Goal: Task Accomplishment & Management: Manage account settings

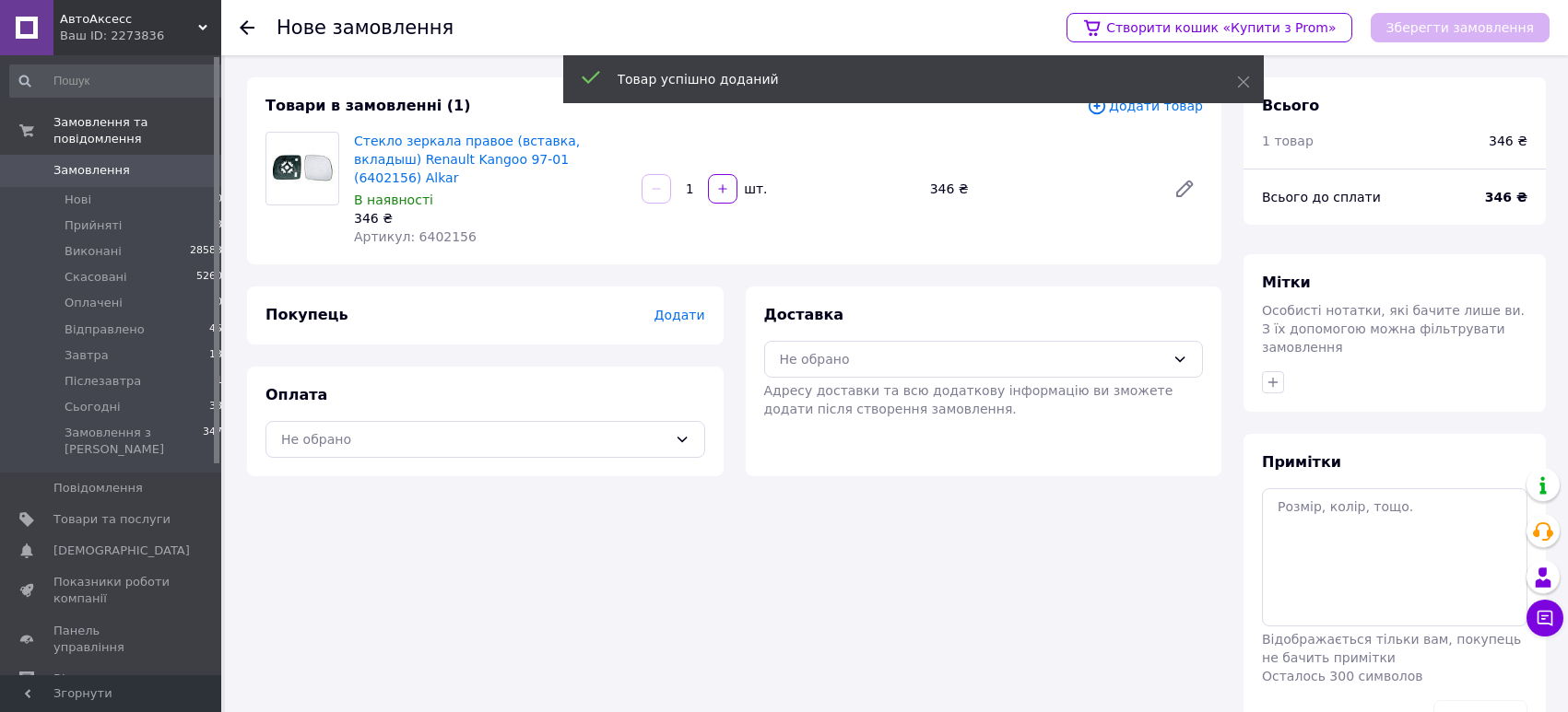
click at [685, 308] on span "Додати" at bounding box center [679, 315] width 51 height 14
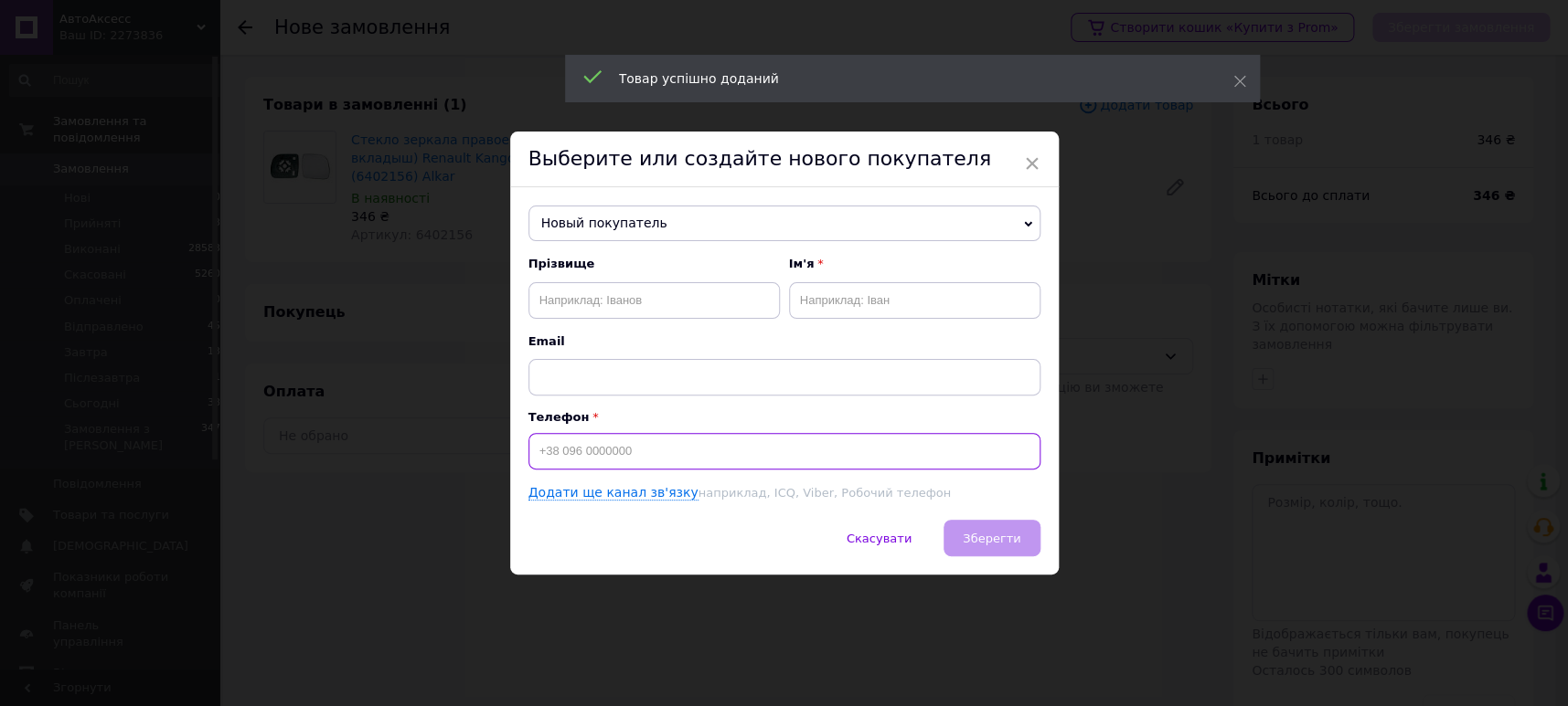
click at [687, 449] on input at bounding box center [784, 451] width 512 height 36
paste input "0678393540"
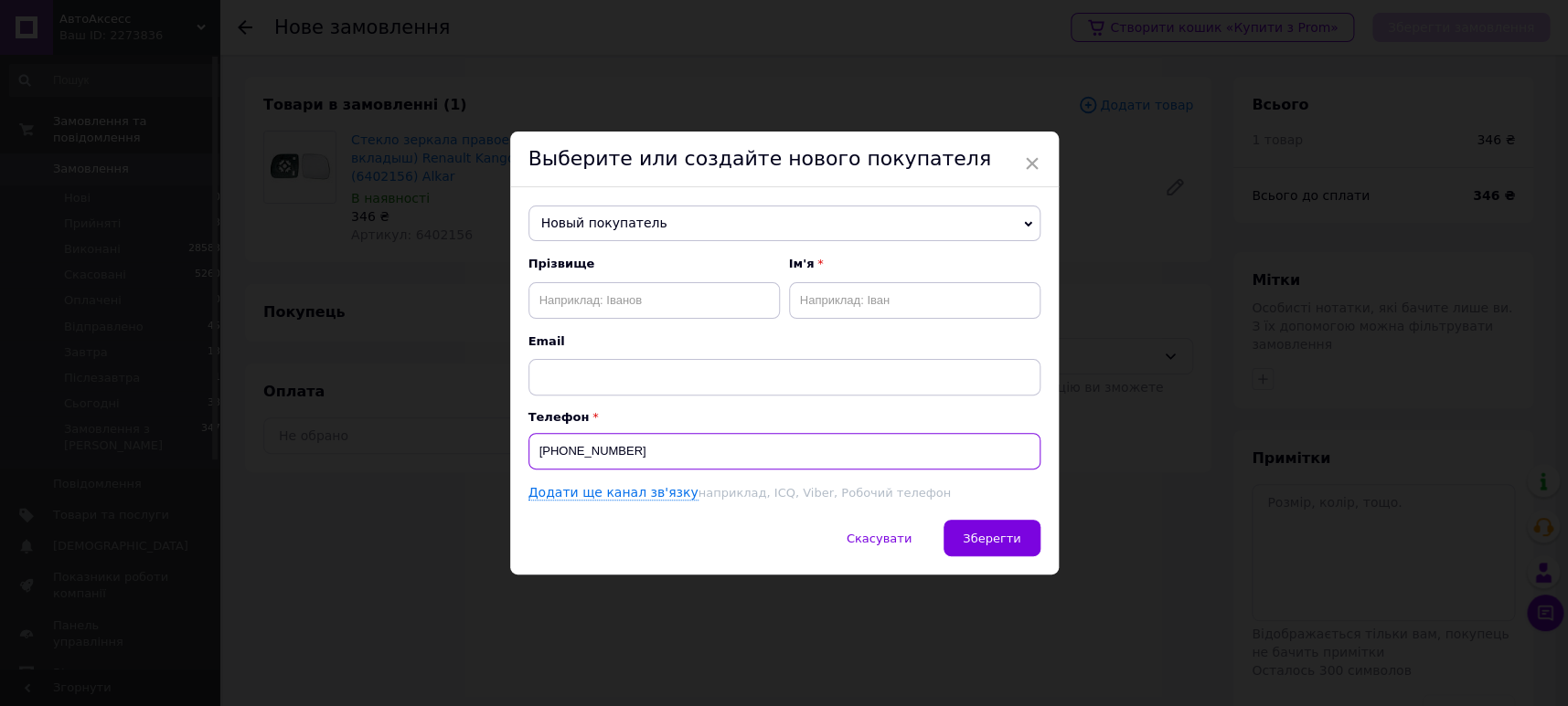
type input "+380678393540"
click at [680, 309] on input "text" at bounding box center [654, 301] width 251 height 36
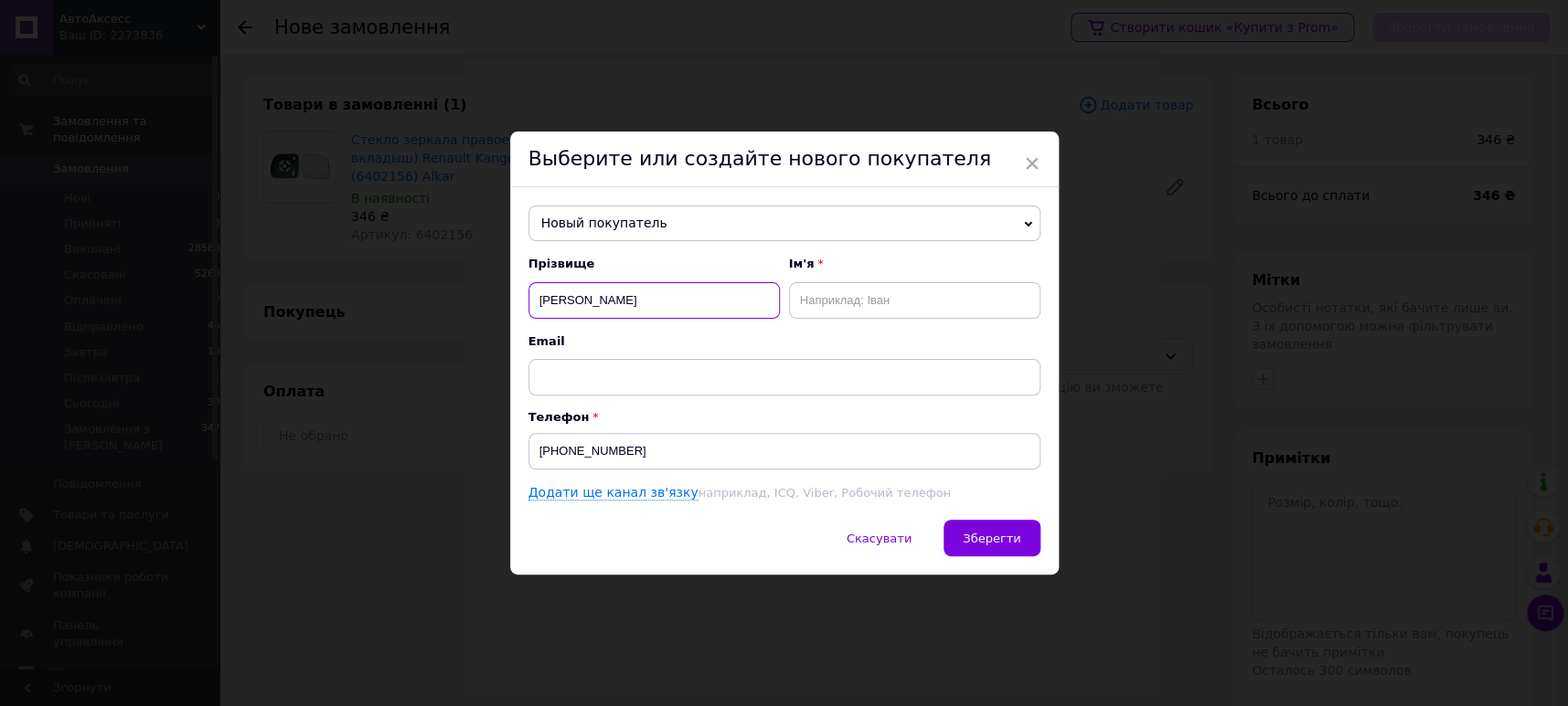
type input "Колесніков"
type input "Сергій"
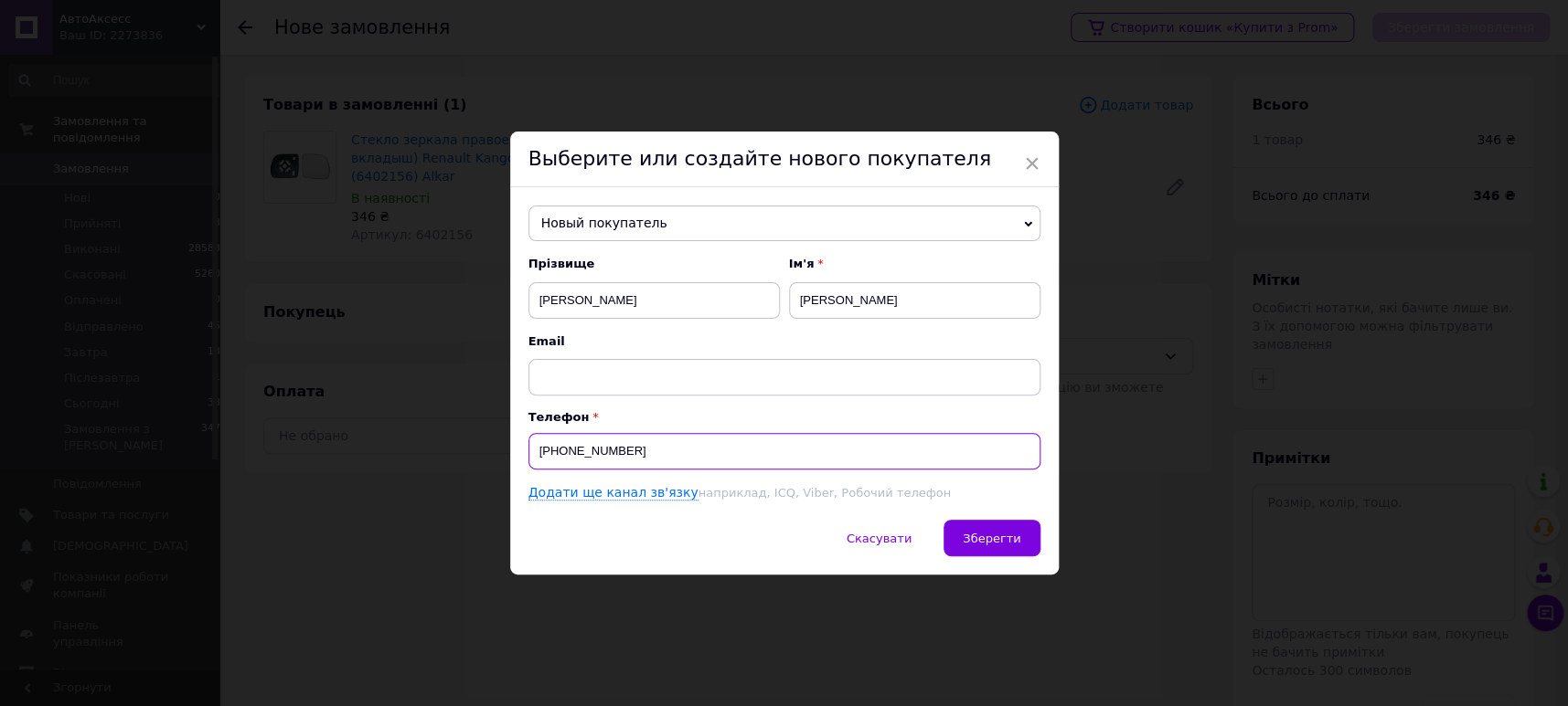
drag, startPoint x: 639, startPoint y: 449, endPoint x: 563, endPoint y: 451, distance: 76.0
click at [563, 451] on input "+380678393540" at bounding box center [784, 451] width 512 height 36
type input "[PHONE_NUMBER]"
click at [956, 542] on button "Зберегти" at bounding box center [991, 538] width 96 height 36
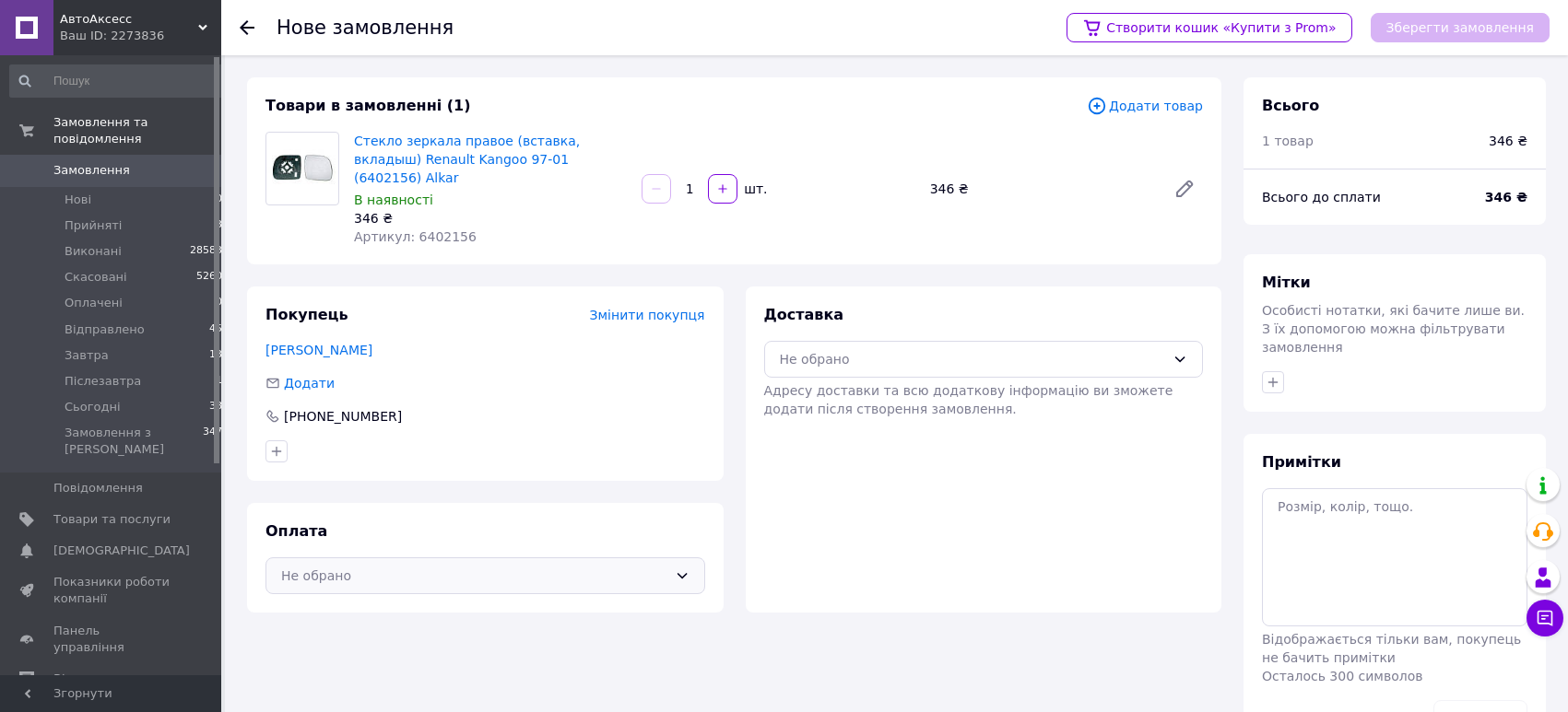
drag, startPoint x: 423, startPoint y: 529, endPoint x: 415, endPoint y: 544, distance: 17.0
click at [418, 566] on div "Не обрано" at bounding box center [474, 576] width 386 height 20
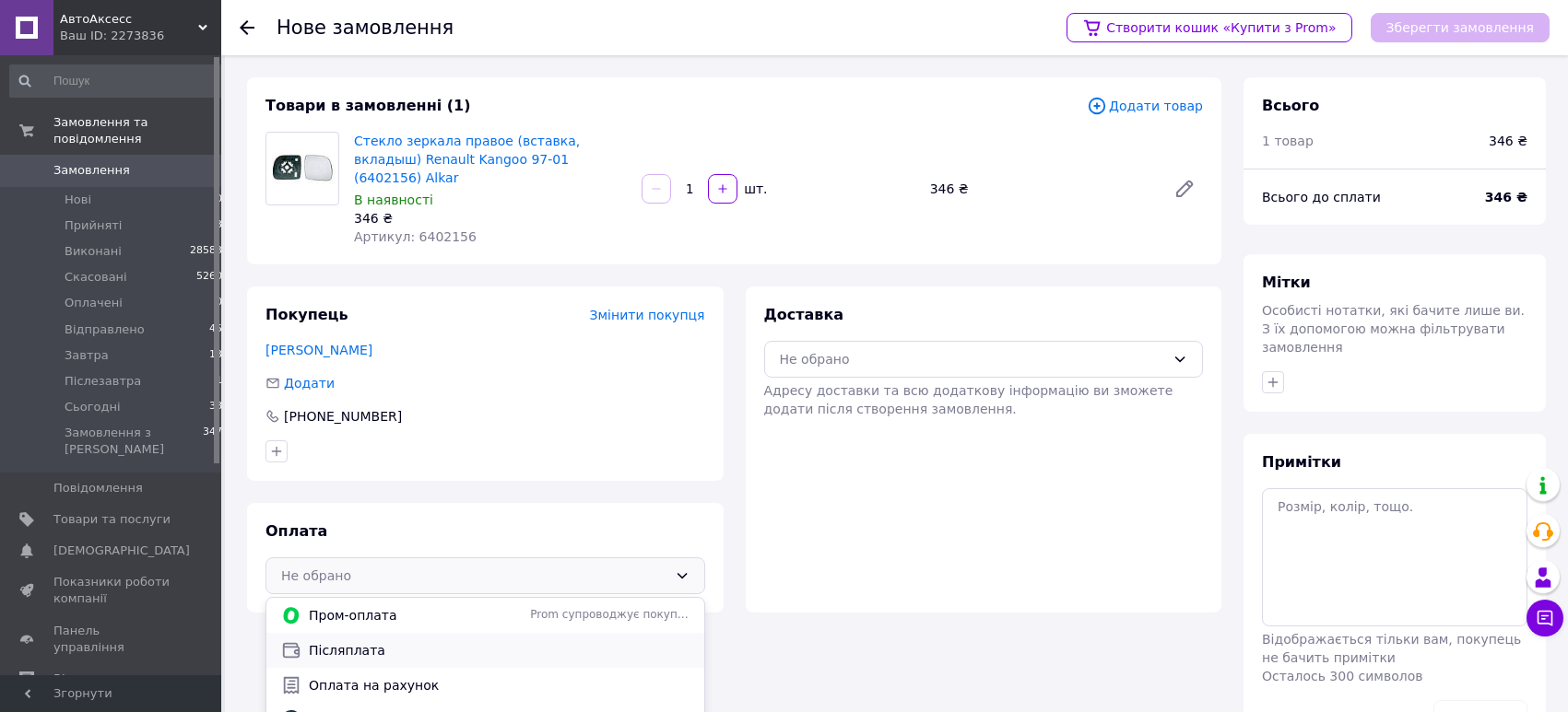
click at [394, 641] on span "Післяплата" at bounding box center [499, 650] width 381 height 18
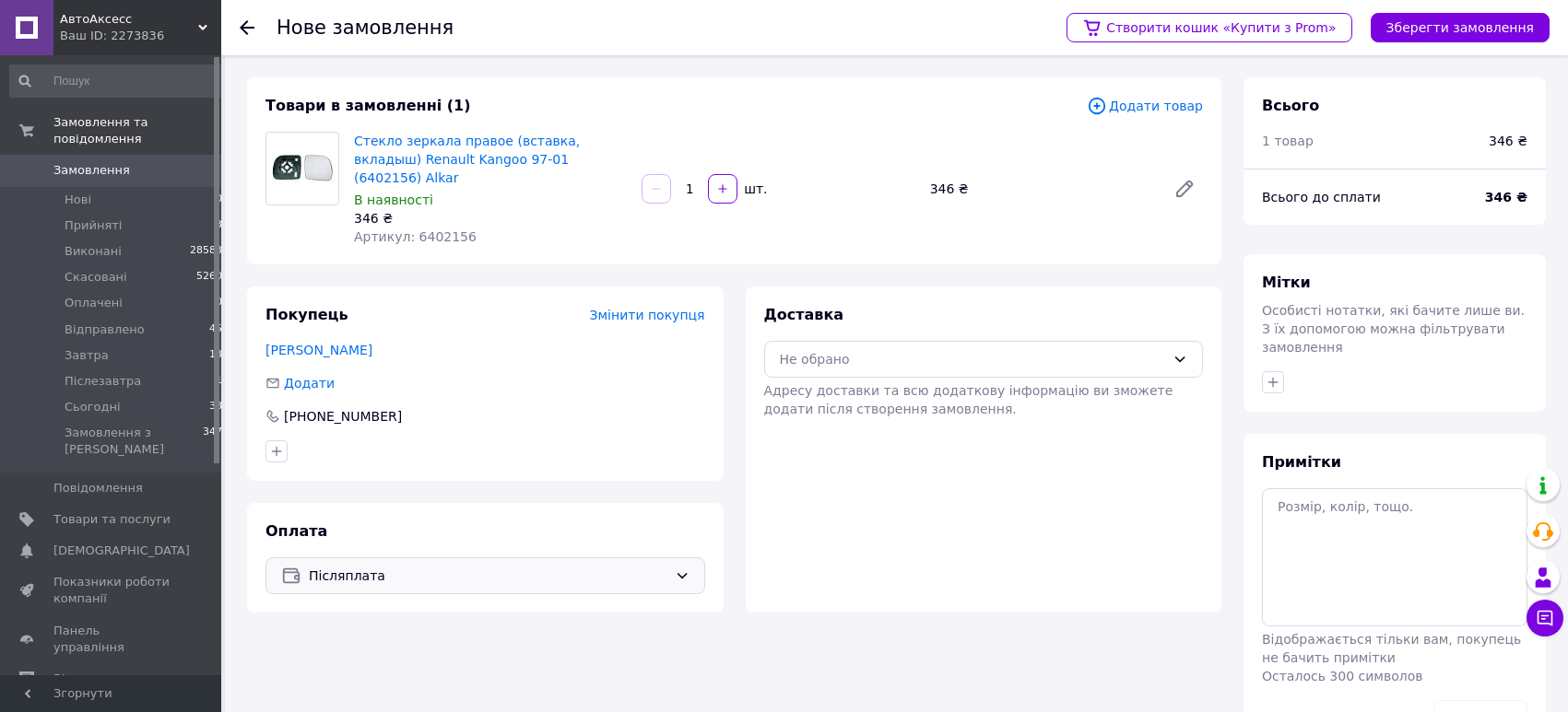
drag, startPoint x: 960, startPoint y: 330, endPoint x: 956, endPoint y: 343, distance: 13.6
click at [958, 349] on div "Не обрано" at bounding box center [973, 359] width 386 height 20
click at [954, 390] on span "Нова Пошта (платна)" at bounding box center [998, 398] width 381 height 18
click at [1445, 36] on button "Зберегти замовлення" at bounding box center [1460, 27] width 179 height 30
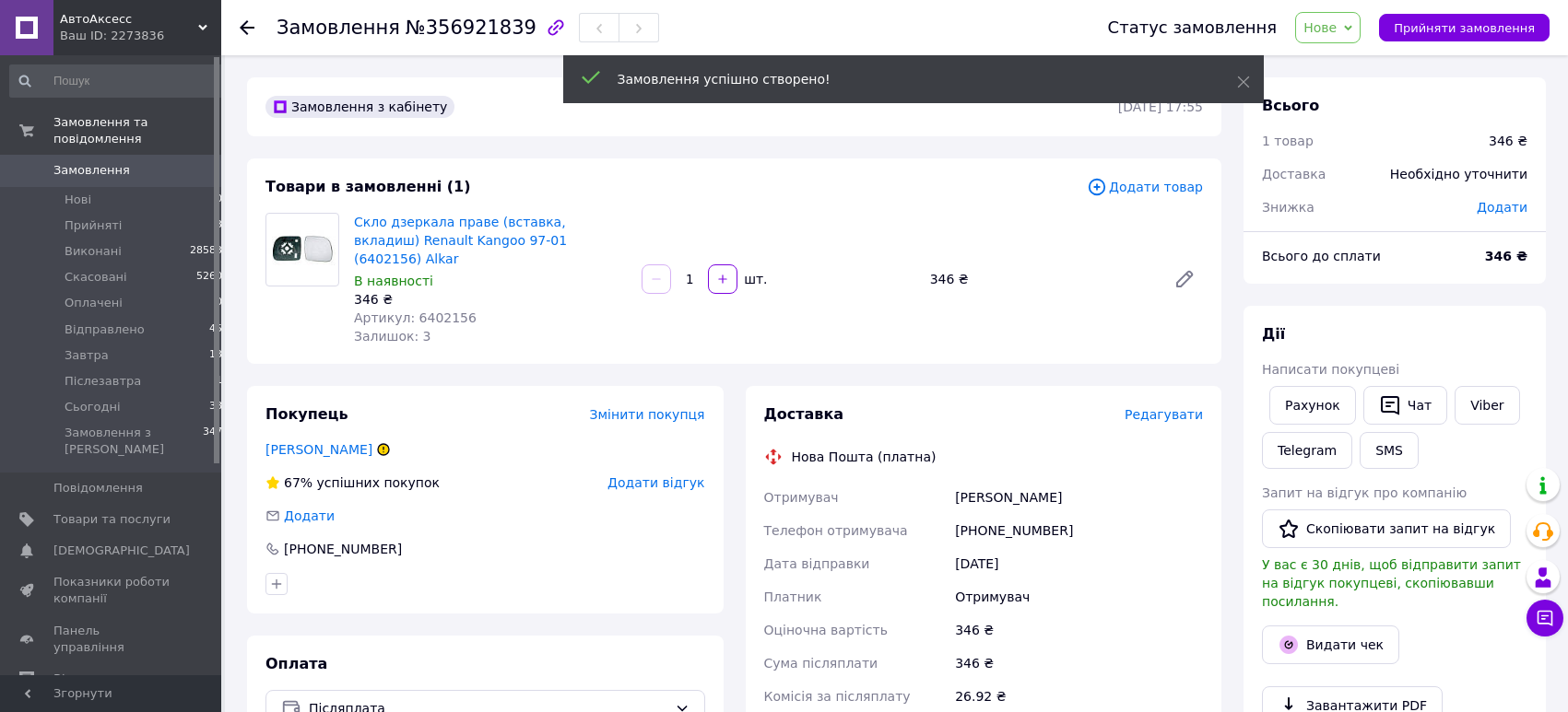
click at [1192, 407] on span "Редагувати" at bounding box center [1165, 414] width 79 height 14
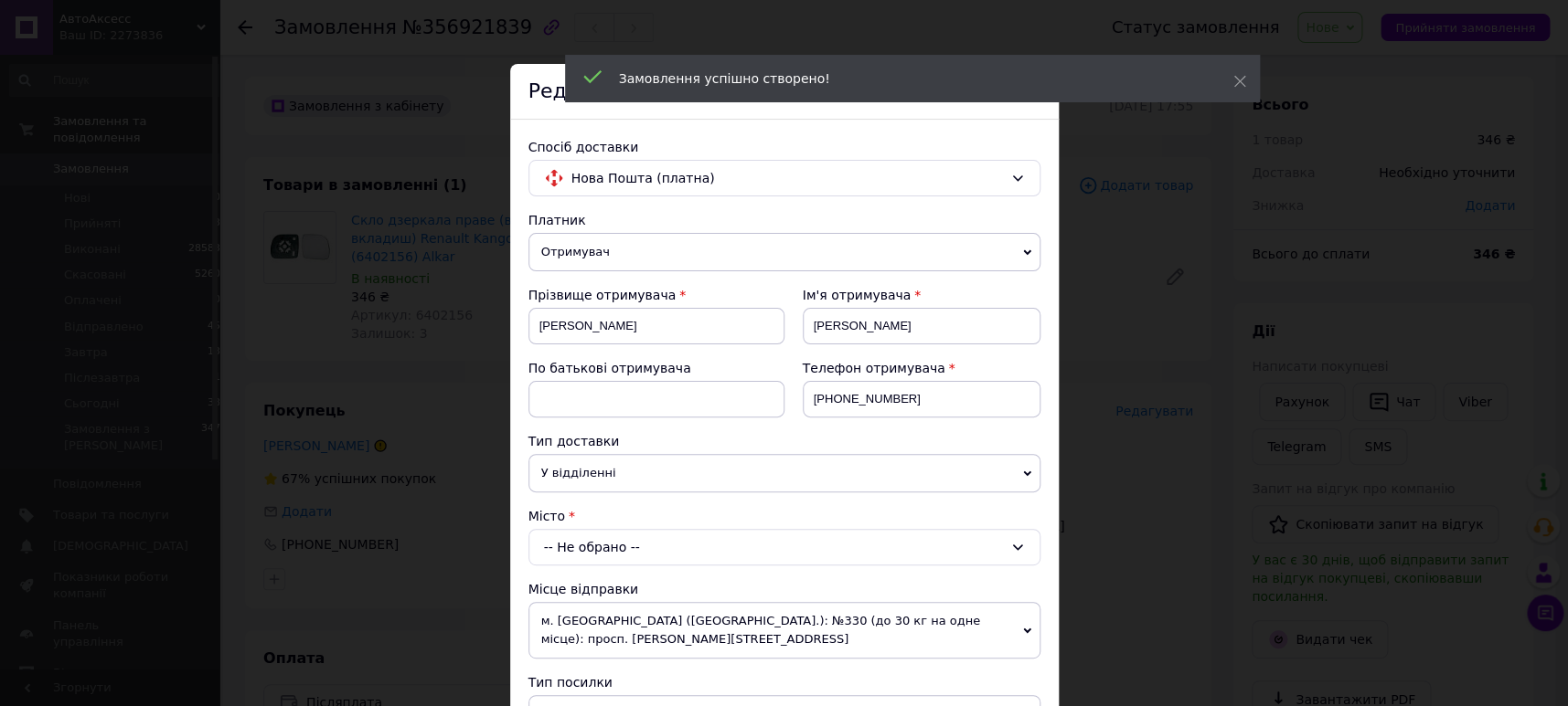
scroll to position [90, 0]
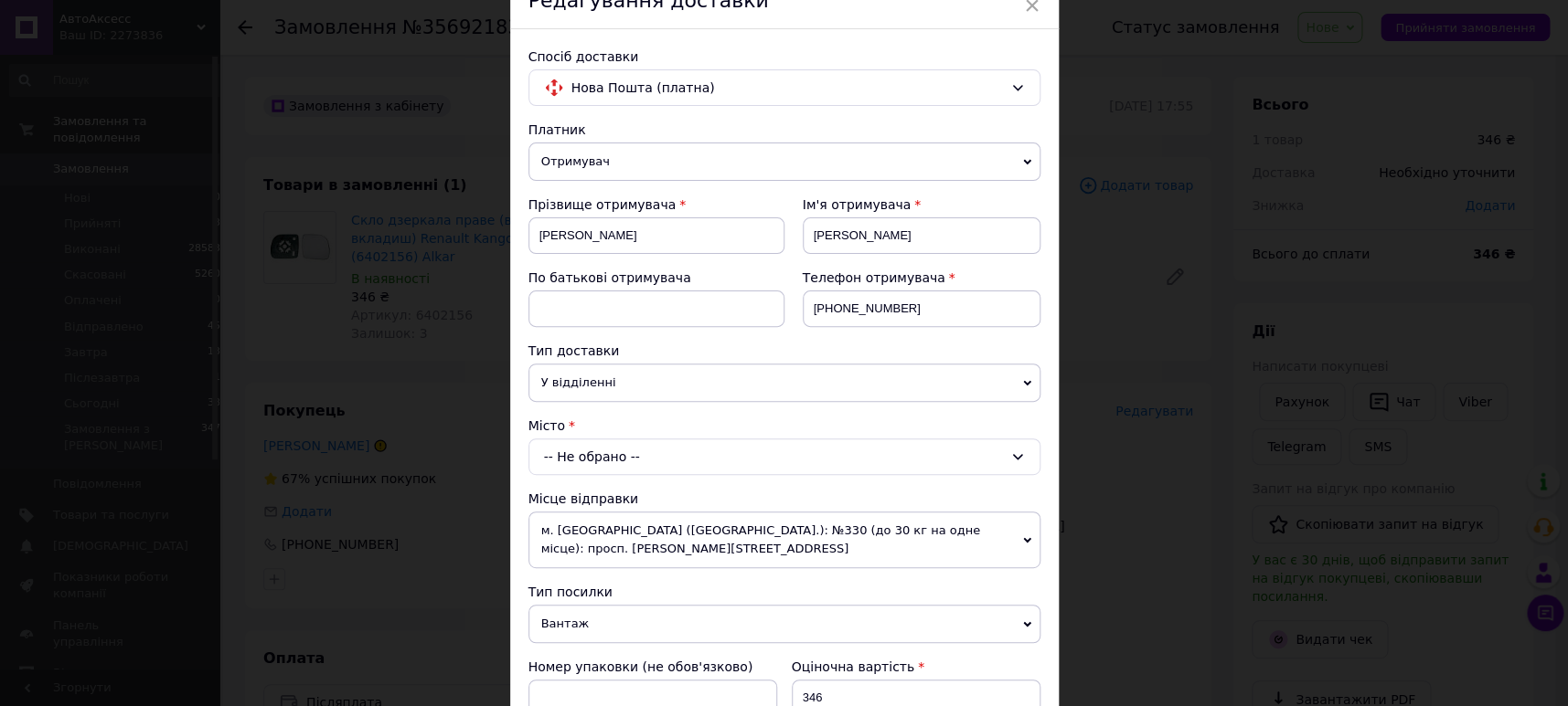
click at [732, 439] on div "-- Не обрано --" at bounding box center [784, 457] width 512 height 36
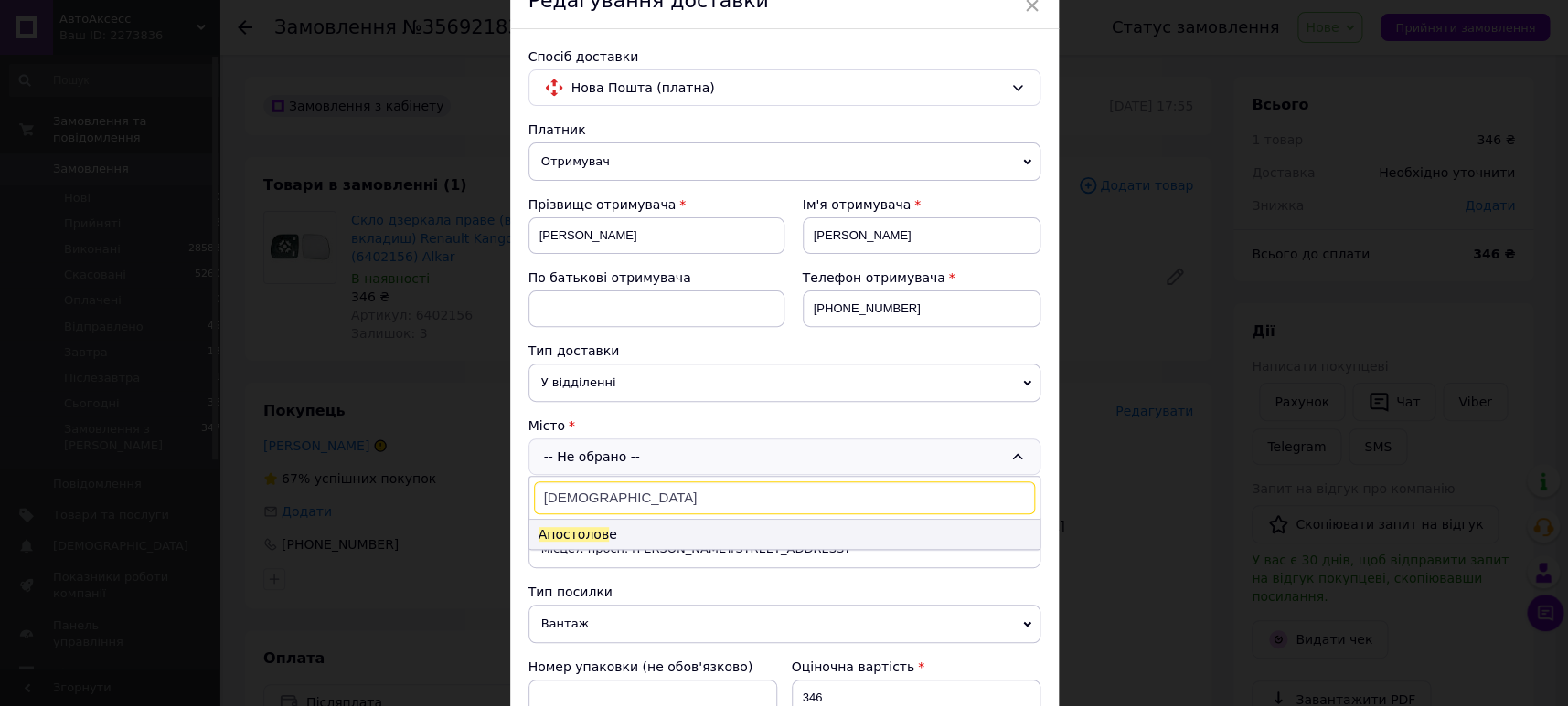
type input "апостолов"
click at [601, 520] on li "Апостолов е" at bounding box center [784, 534] width 510 height 29
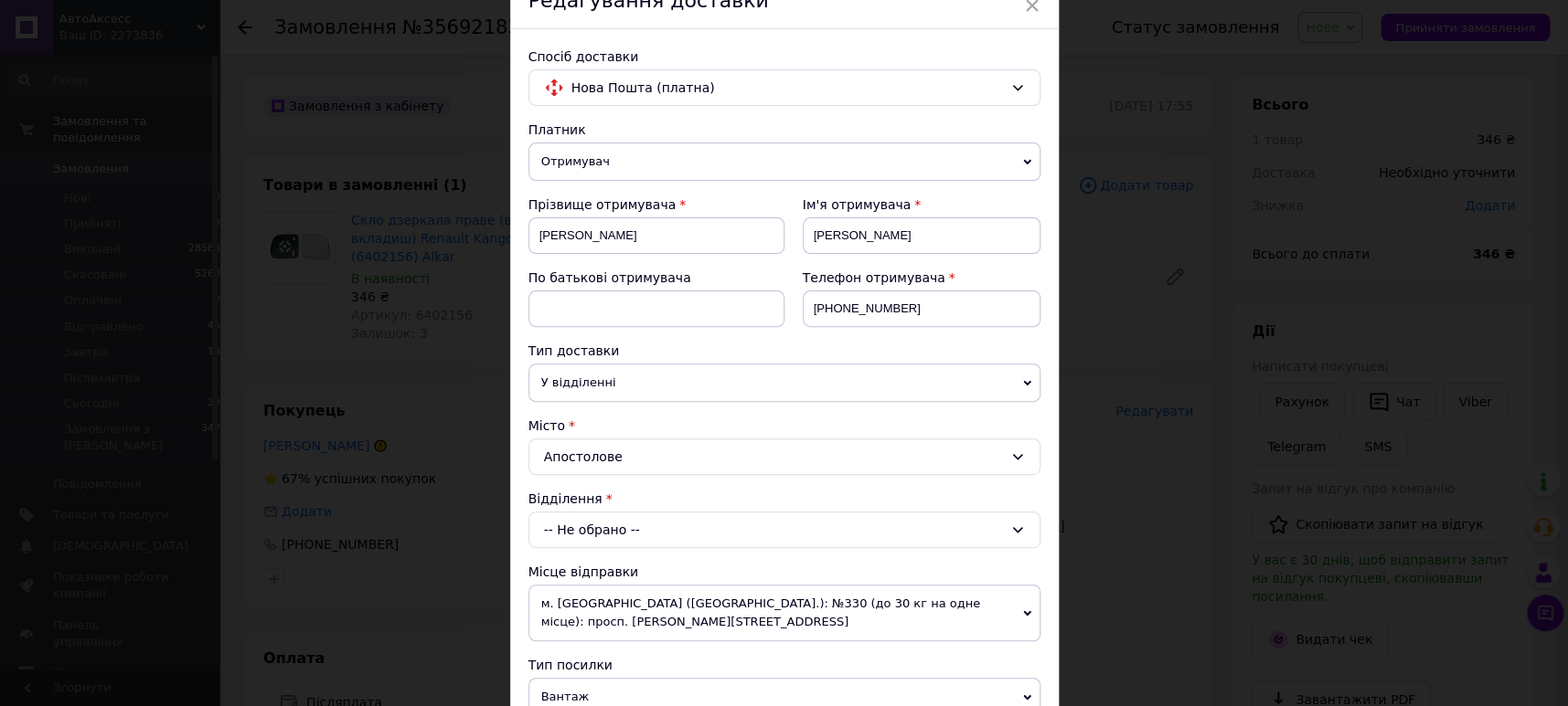
click at [600, 512] on div "-- Не обрано --" at bounding box center [784, 530] width 512 height 36
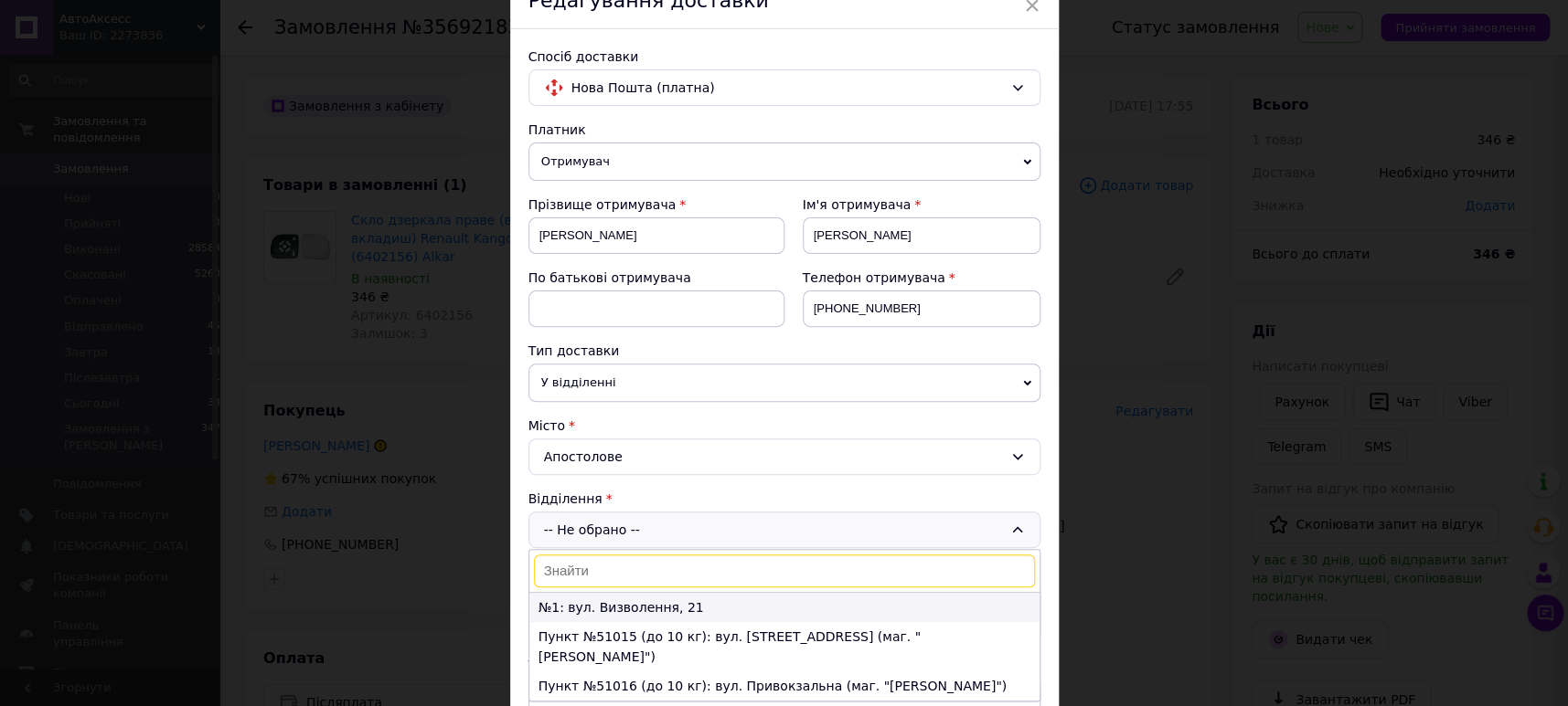
click at [625, 593] on li "№1: вул. Визволення, 21" at bounding box center [784, 607] width 510 height 29
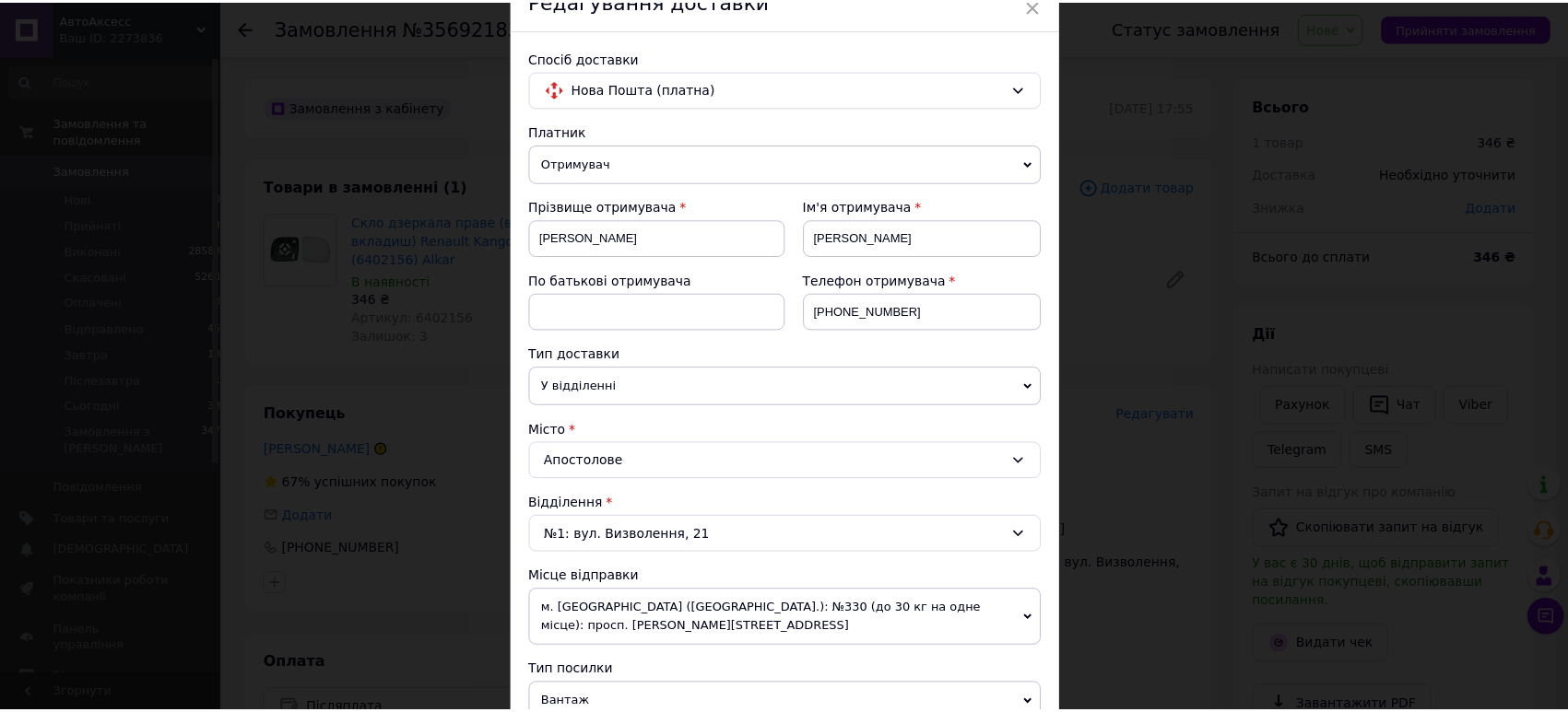
scroll to position [642, 0]
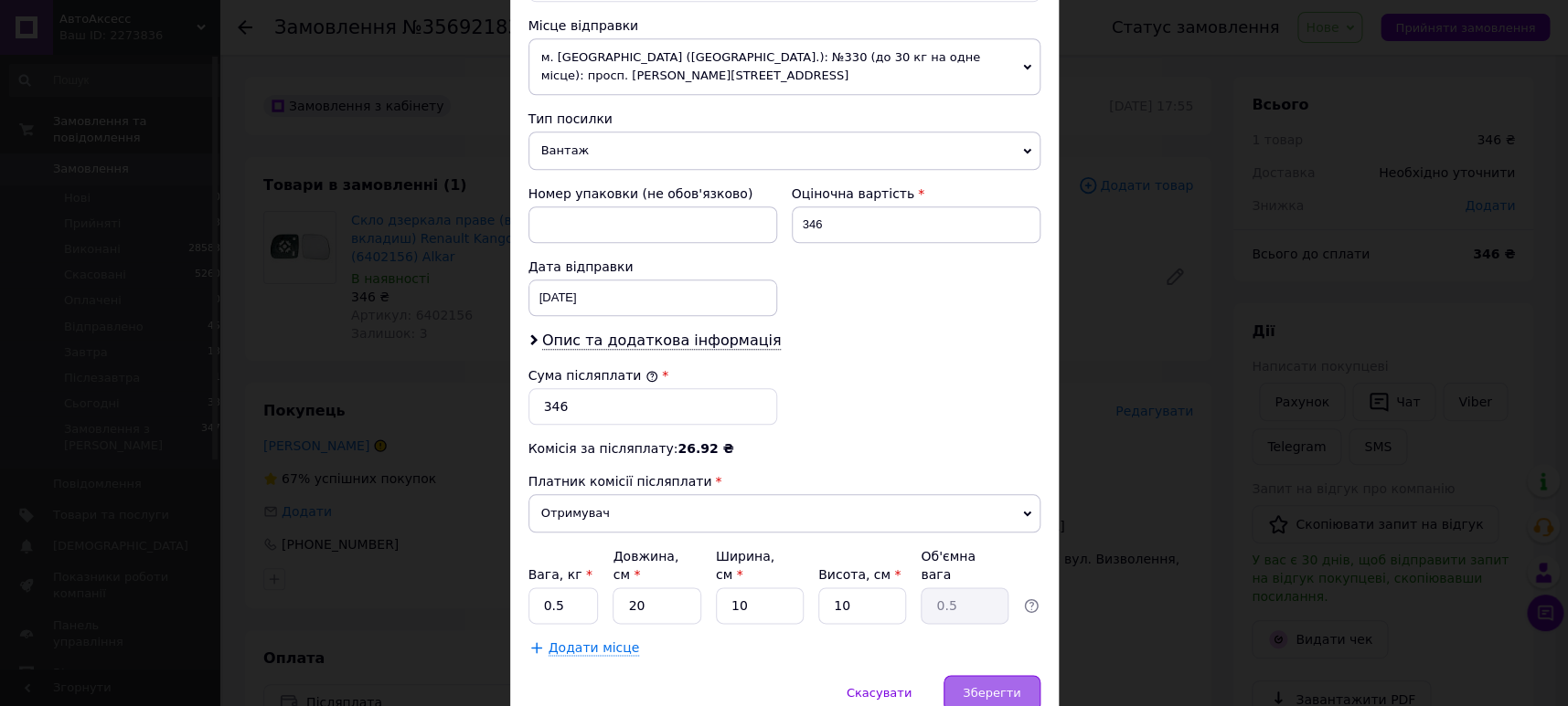
click at [976, 686] on span "Зберегти" at bounding box center [991, 693] width 57 height 13
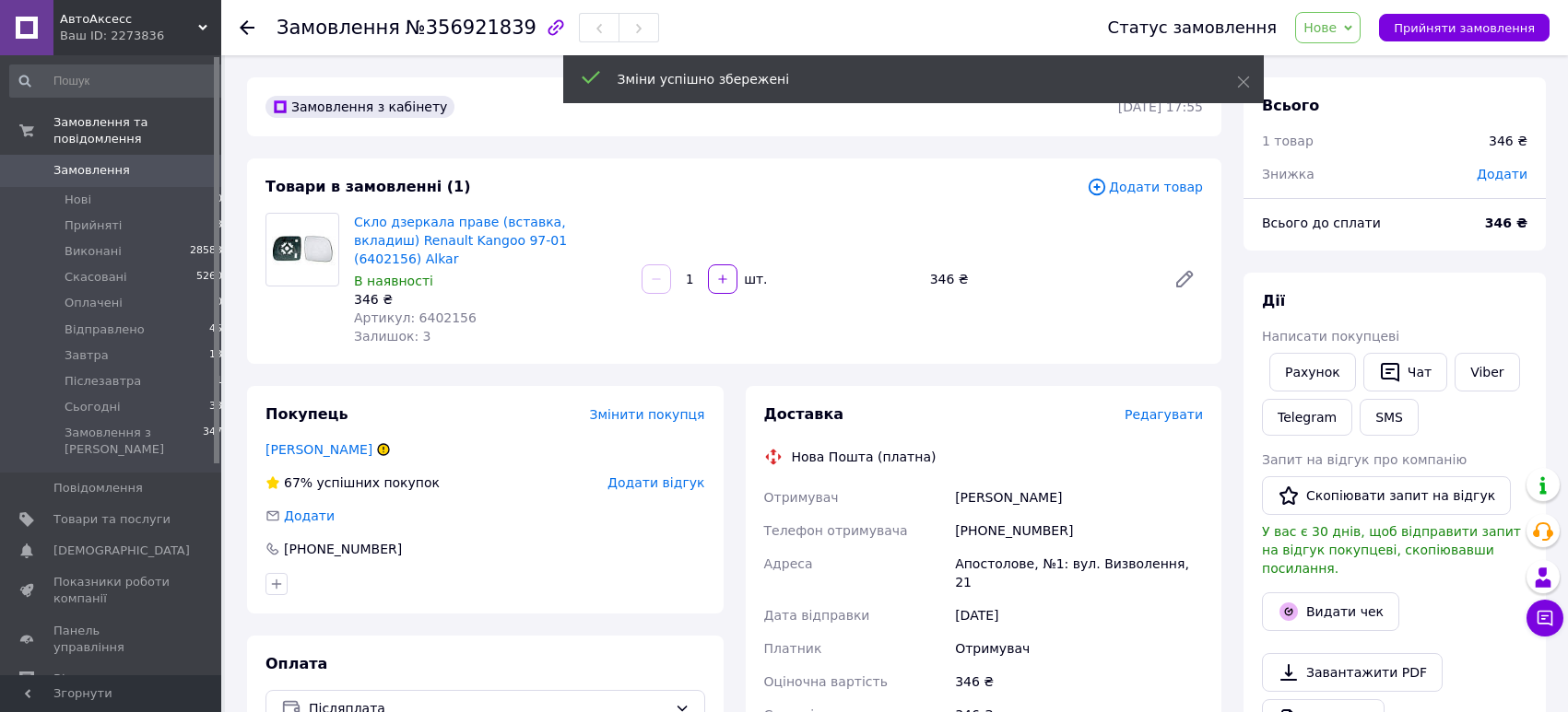
click at [1354, 37] on span "Нове" at bounding box center [1328, 27] width 65 height 32
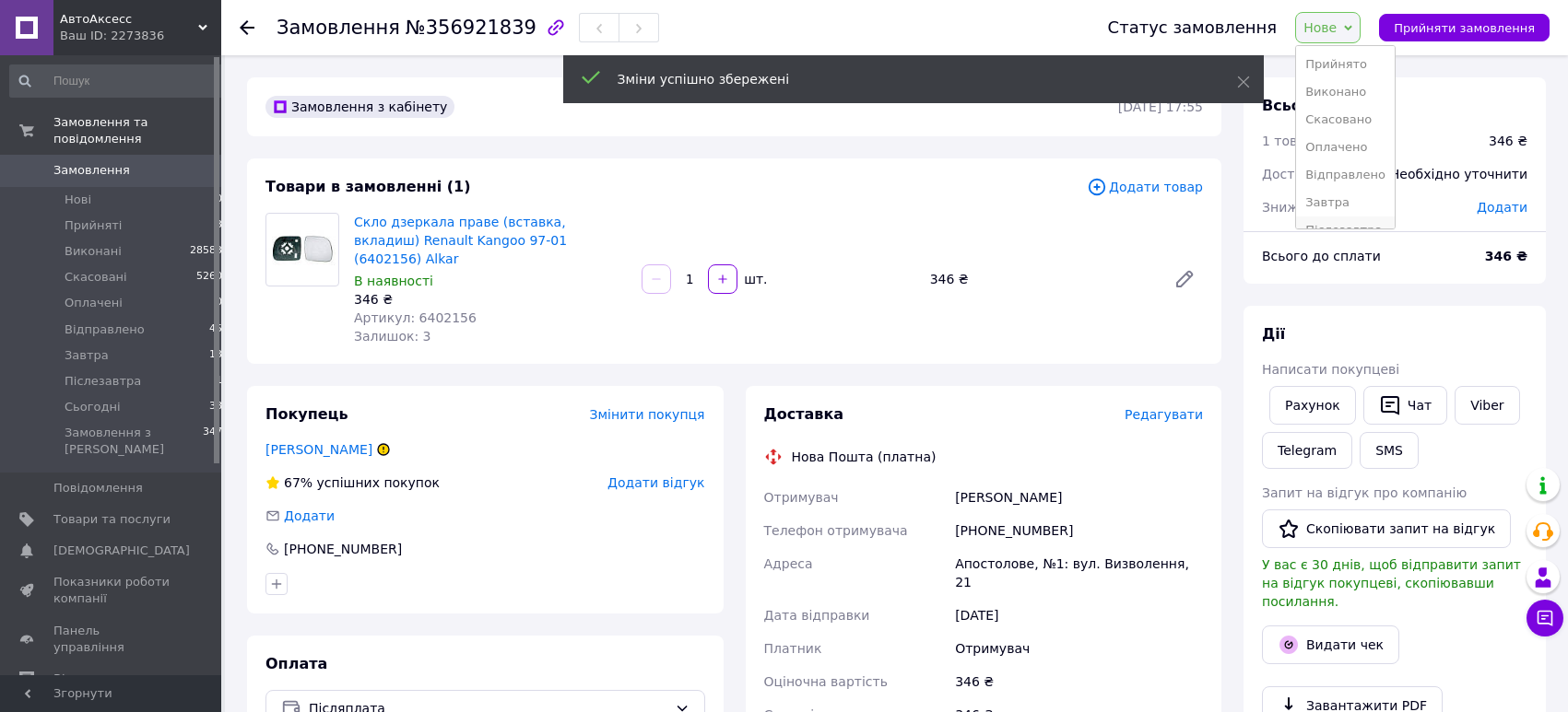
scroll to position [41, 0]
click at [1340, 151] on li "Завтра" at bounding box center [1345, 161] width 99 height 28
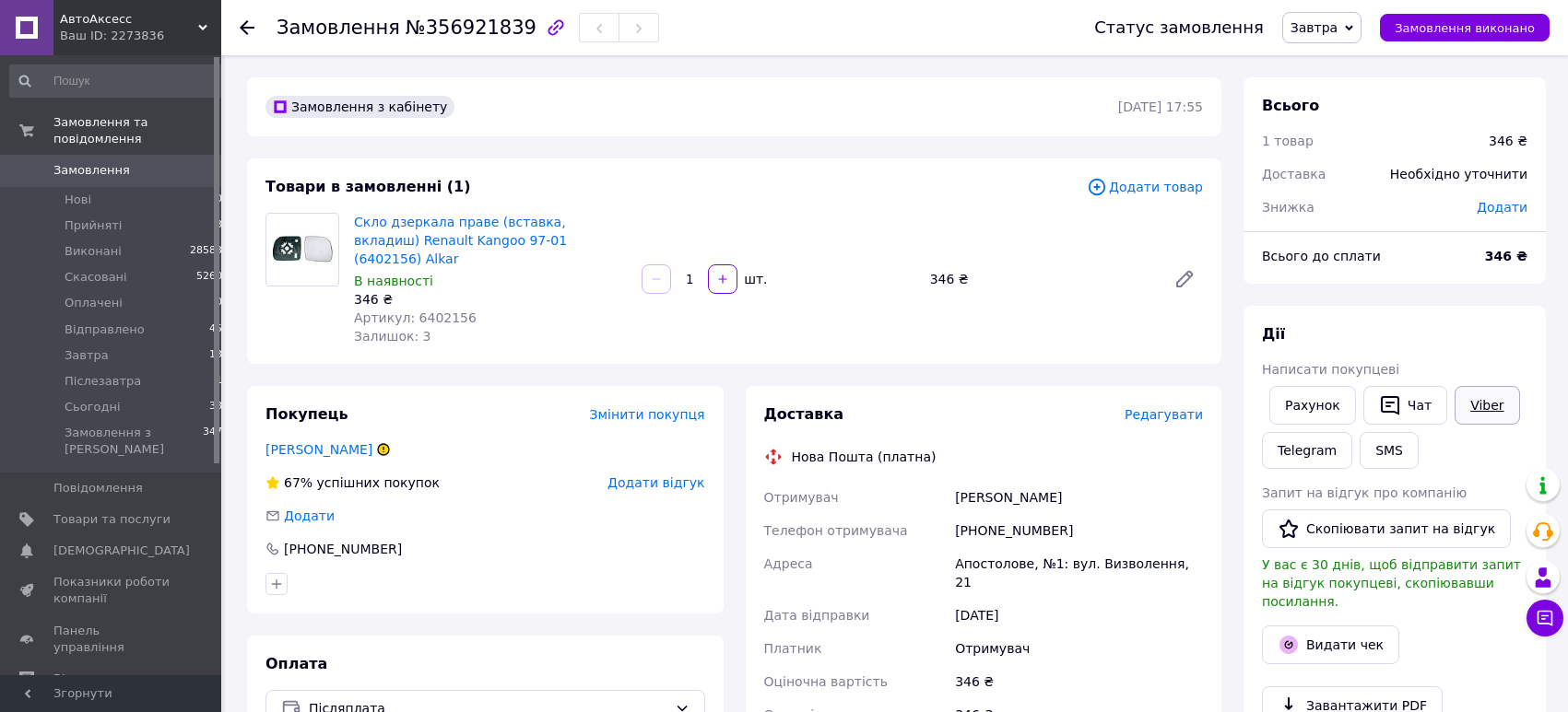
click at [1475, 390] on link "Viber" at bounding box center [1486, 405] width 64 height 38
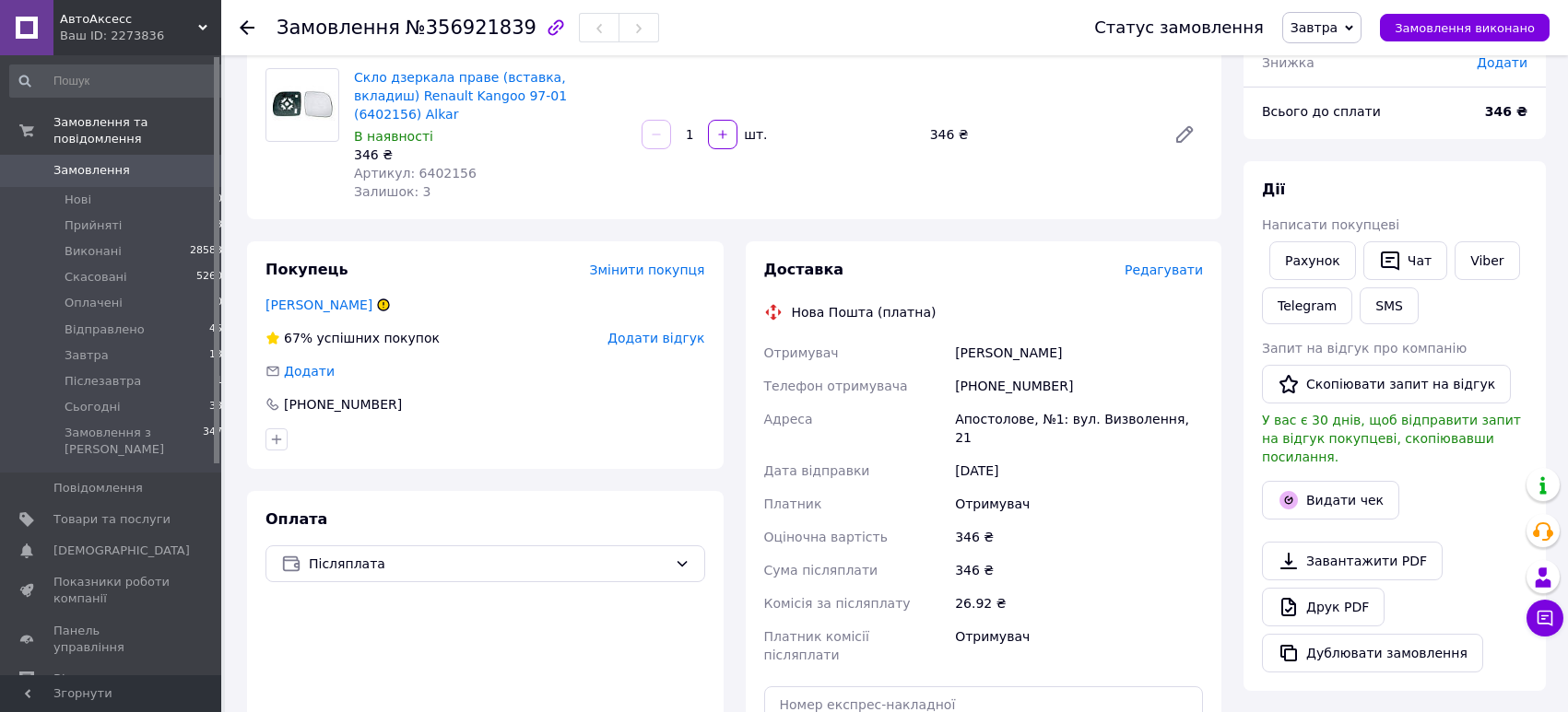
scroll to position [266, 0]
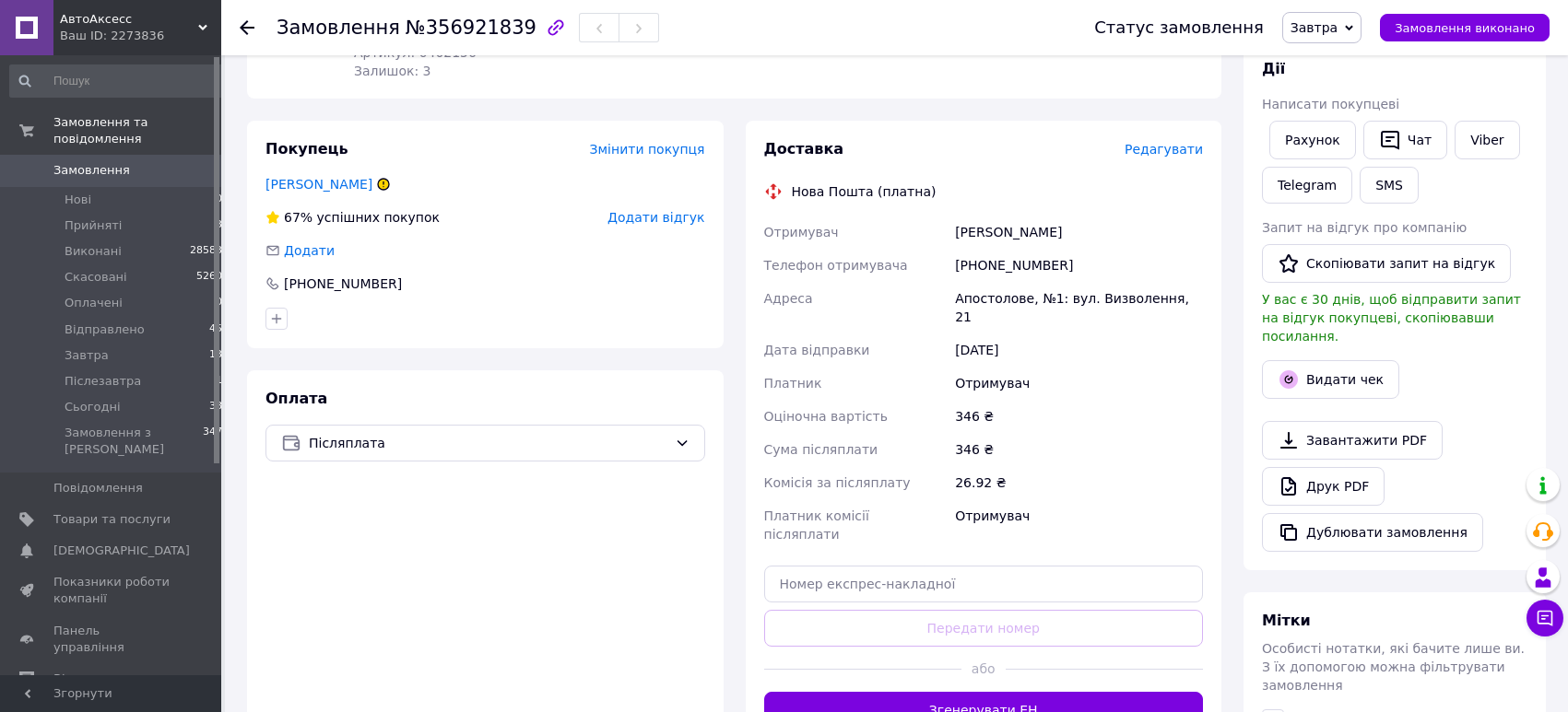
click at [166, 171] on span "Замовлення" at bounding box center [112, 170] width 117 height 16
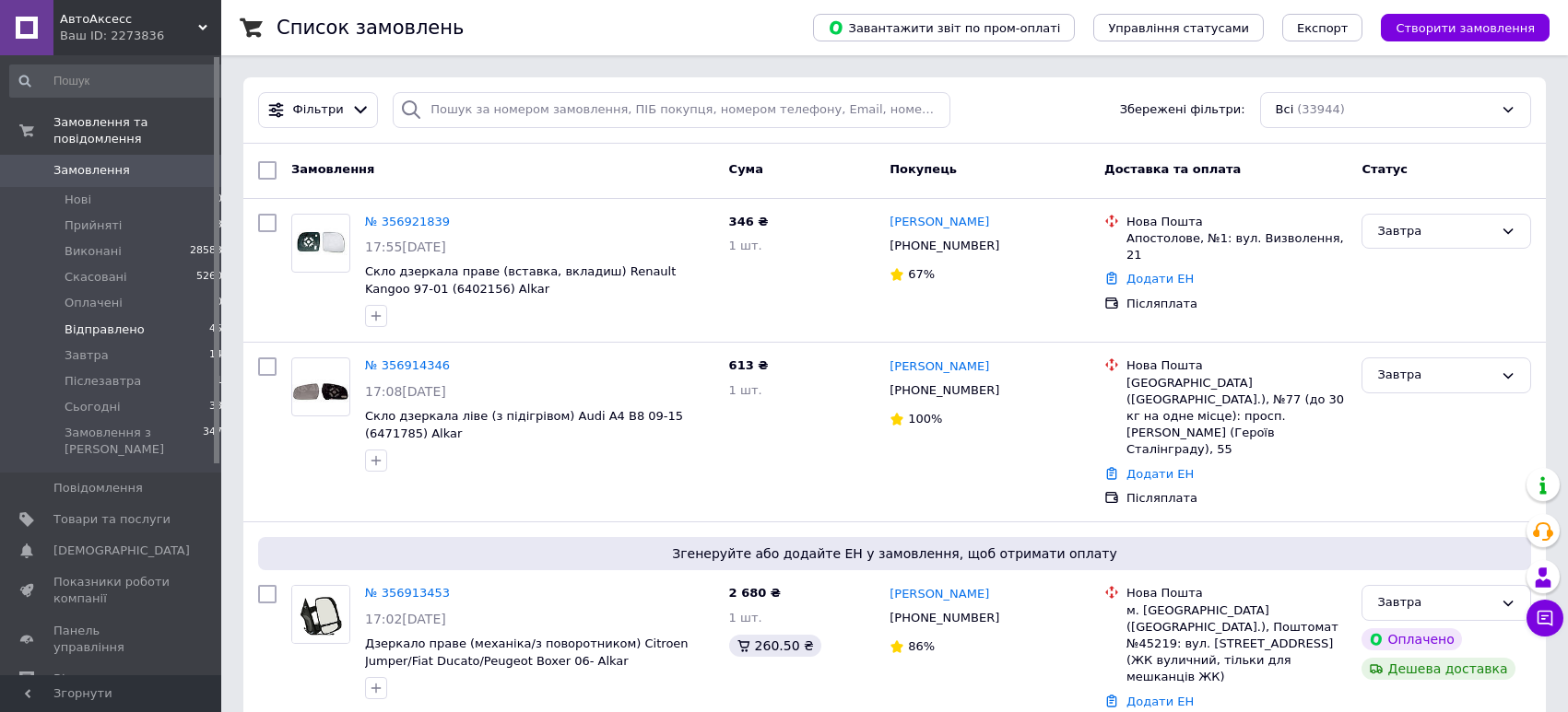
click at [197, 329] on li "Відправлено 45" at bounding box center [116, 329] width 233 height 26
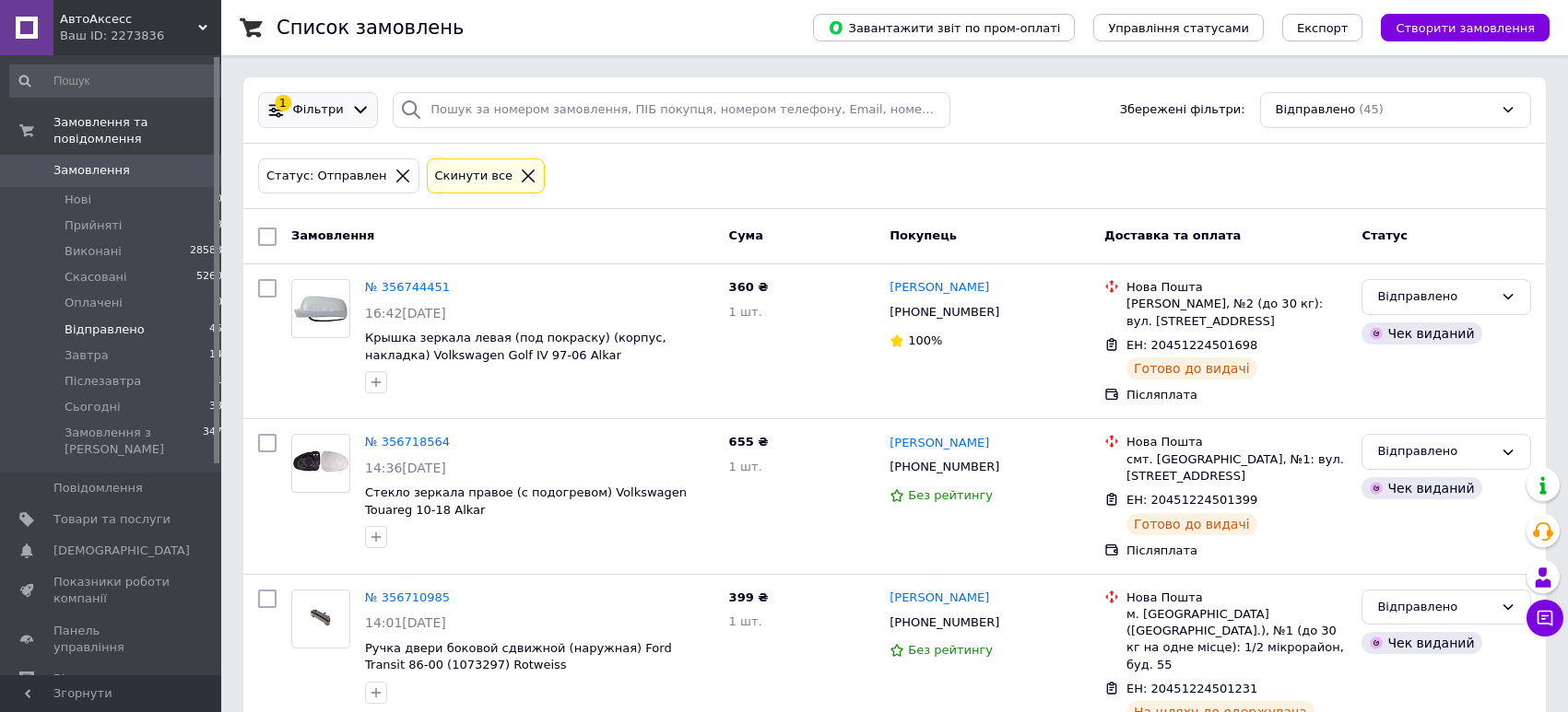
click at [352, 106] on icon at bounding box center [361, 110] width 19 height 19
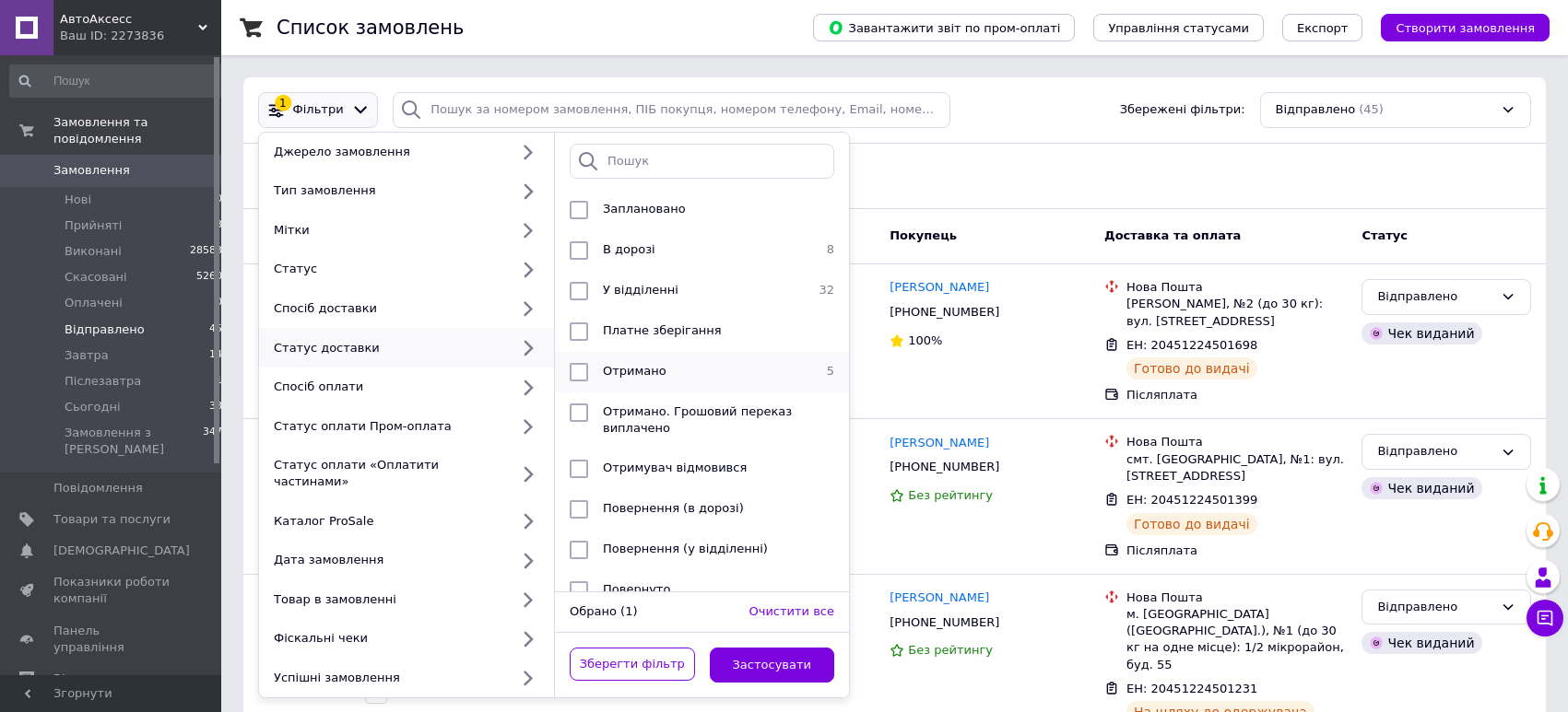
click at [571, 374] on input "checkbox" at bounding box center [578, 371] width 18 height 18
checkbox input "true"
click at [772, 654] on button "Застосувати" at bounding box center [772, 665] width 126 height 36
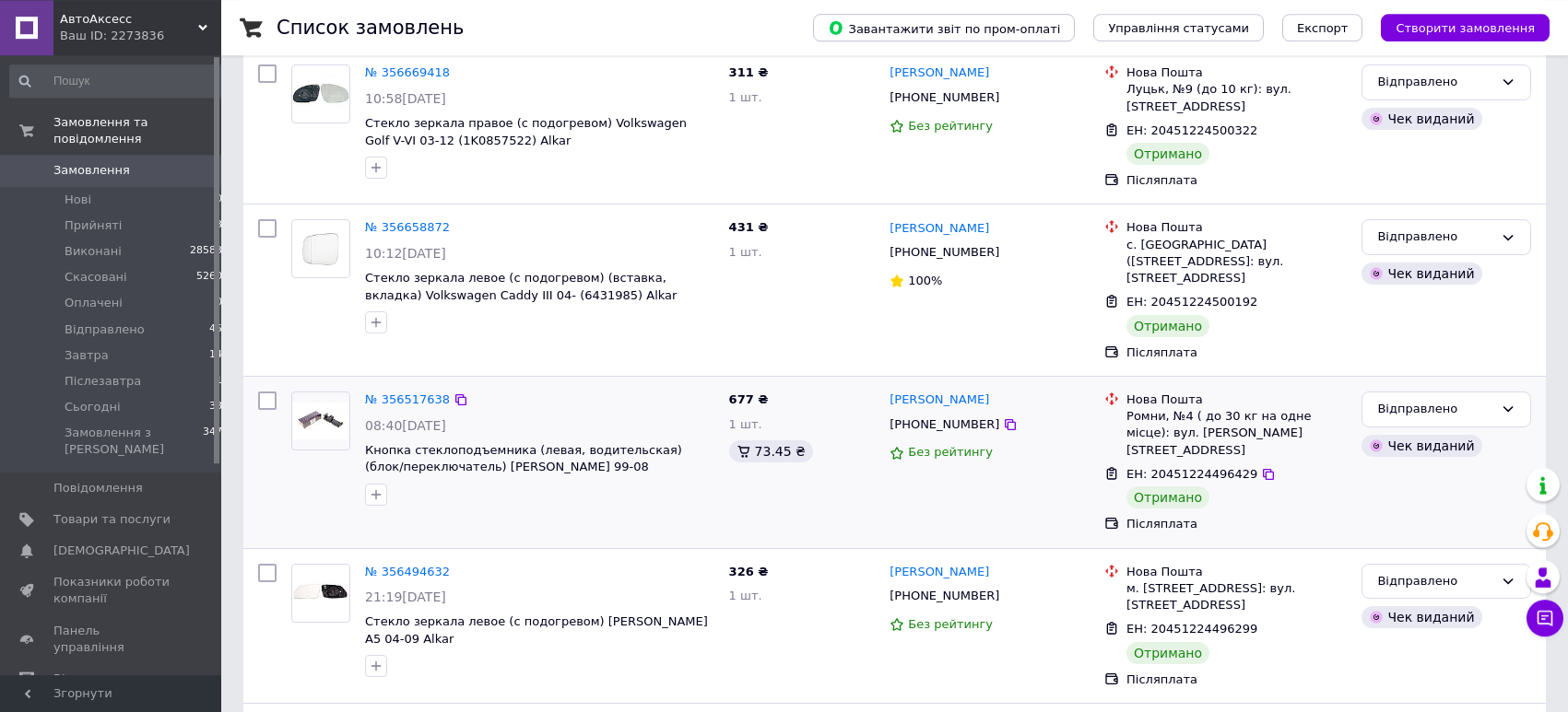
scroll to position [216, 0]
drag, startPoint x: 578, startPoint y: 460, endPoint x: 577, endPoint y: 449, distance: 11.0
click at [577, 449] on div "№ 356517638 08:40[DATE] Кнопка стеклоподъемника (левая, водительская) (блок/пер…" at bounding box center [540, 447] width 364 height 129
copy span "1J3959857A) AIC"
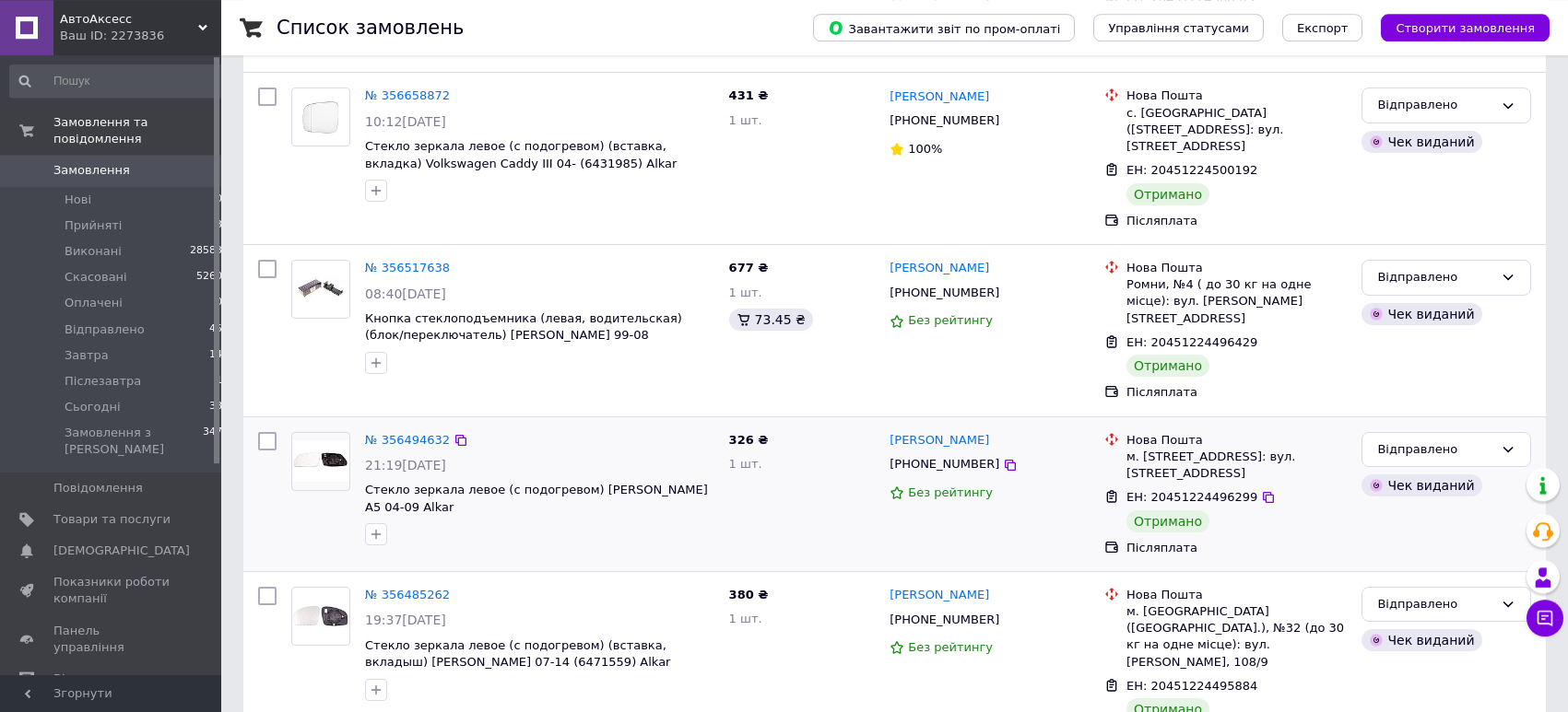
scroll to position [365, 0]
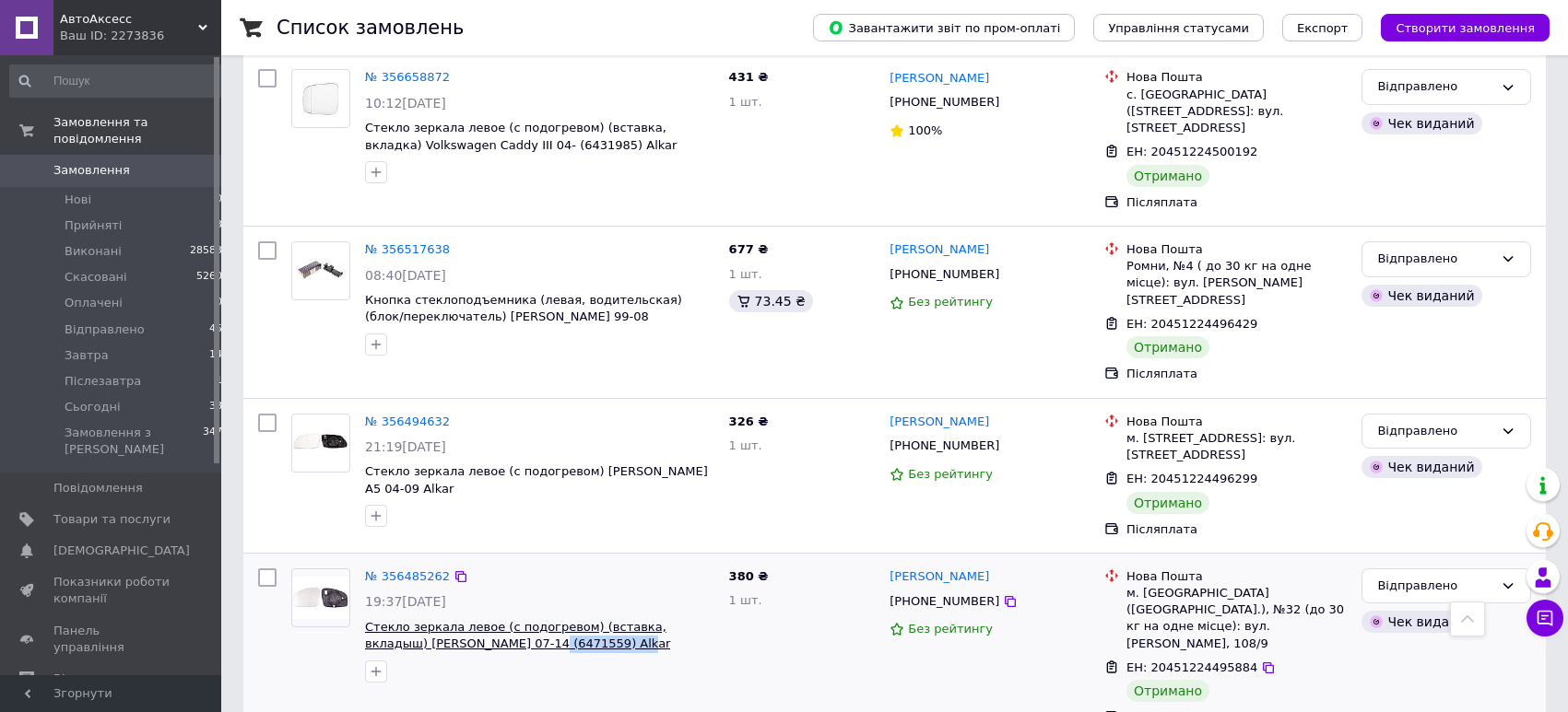
click at [475, 611] on div "№ 356485262 19:37[DATE] Стекло зеркала левое (с подогревом) (вставка, вкладыш) …" at bounding box center [540, 626] width 364 height 129
copy span "6471559) [PERSON_NAME]"
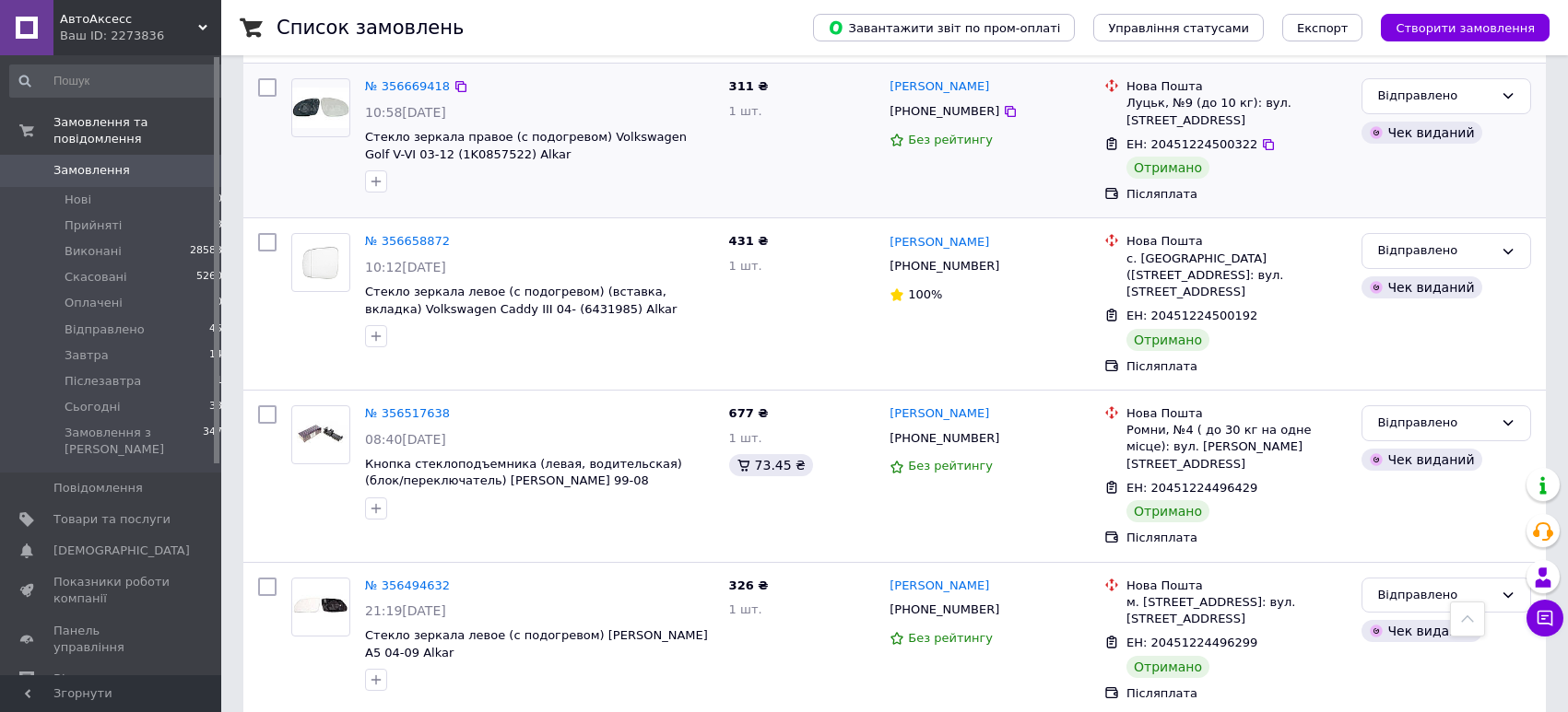
scroll to position [0, 0]
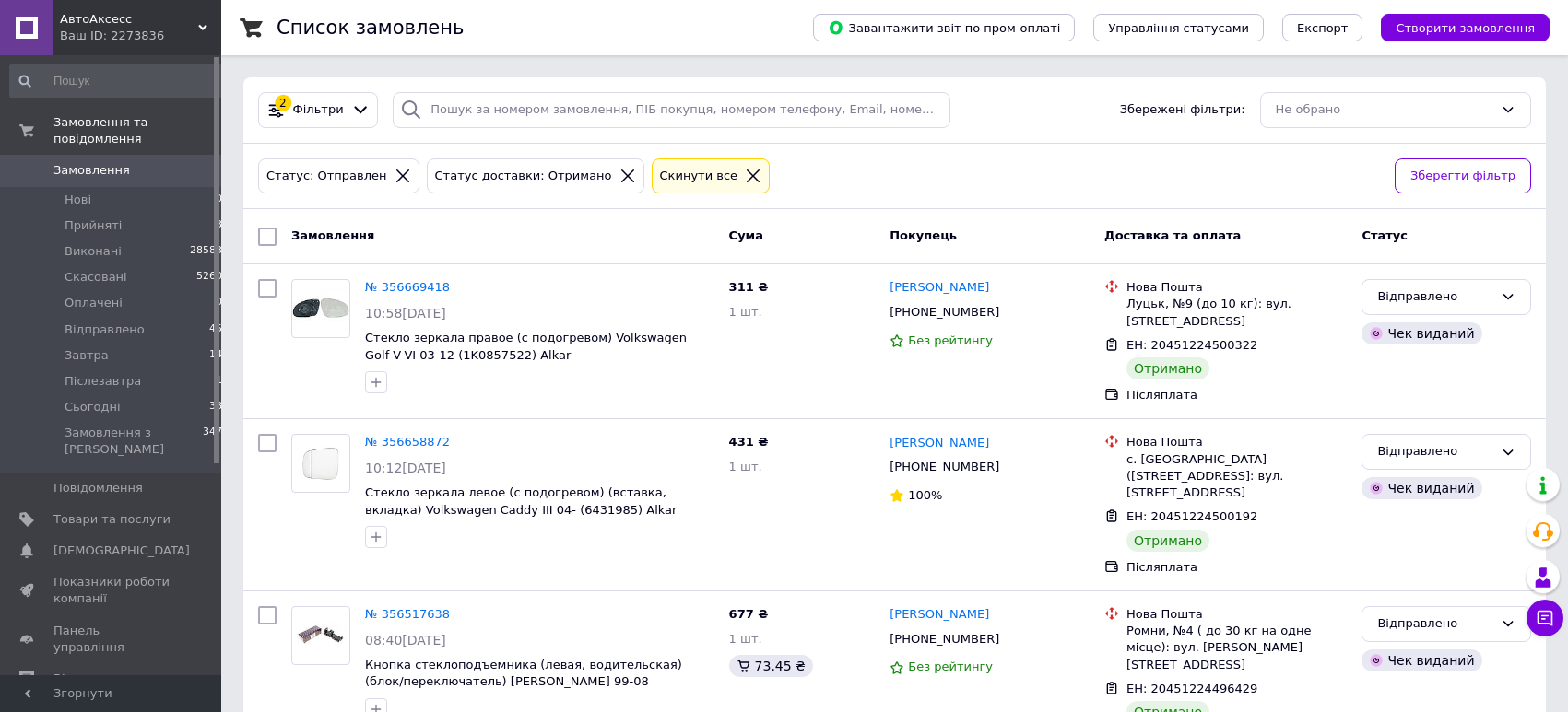
click at [266, 236] on input "checkbox" at bounding box center [267, 236] width 18 height 18
checkbox input "true"
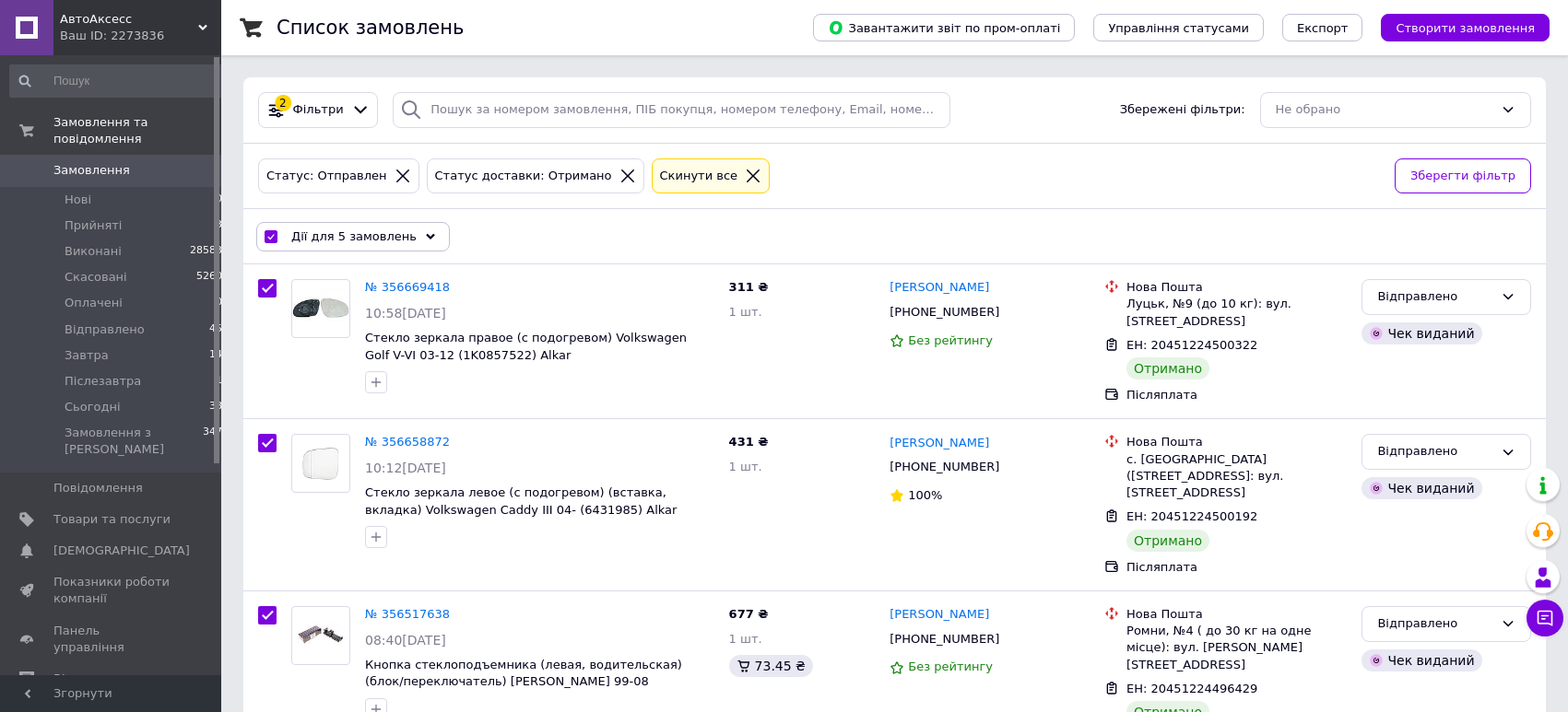
checkbox input "true"
click at [360, 239] on span "Дії для 5 замовлень" at bounding box center [353, 236] width 126 height 16
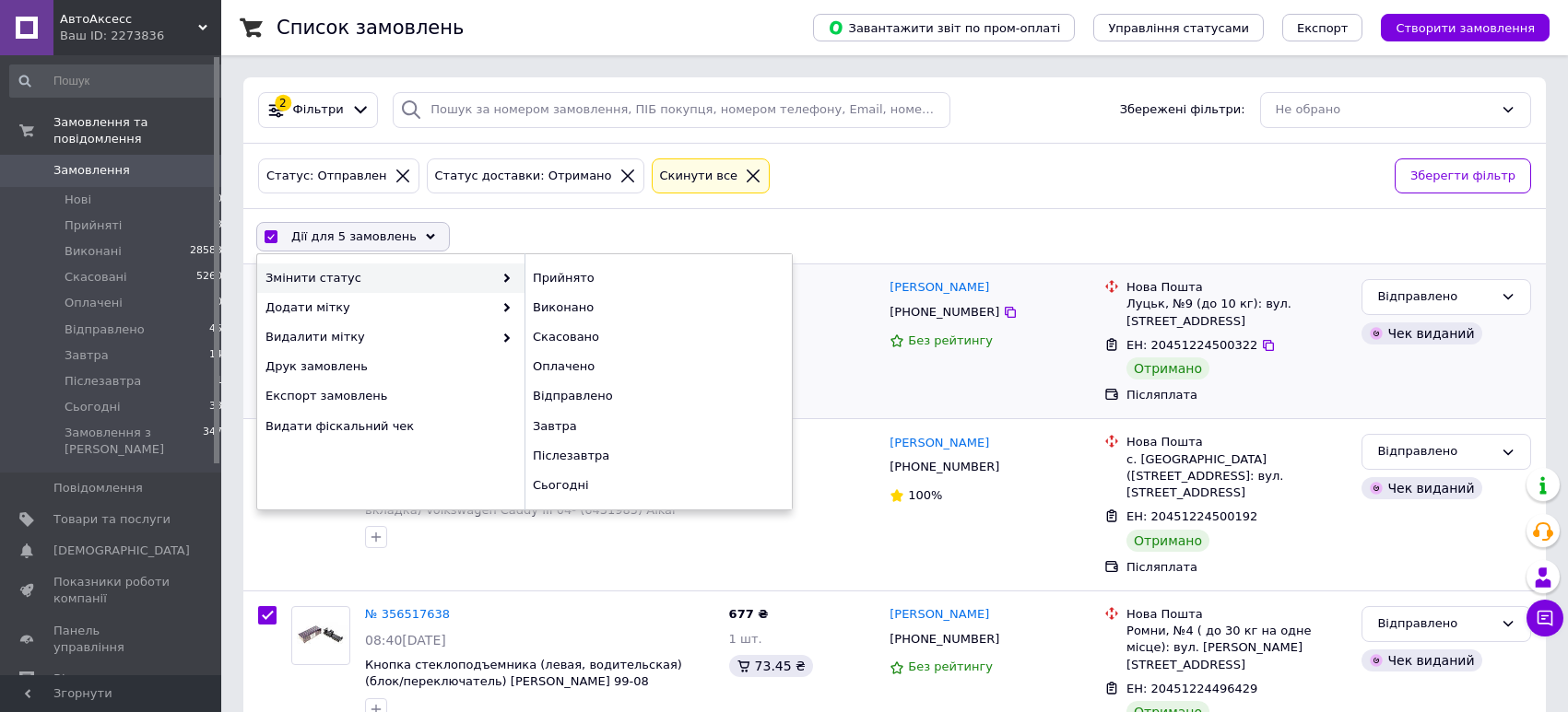
click at [574, 306] on div "Виконано" at bounding box center [658, 307] width 267 height 30
checkbox input "false"
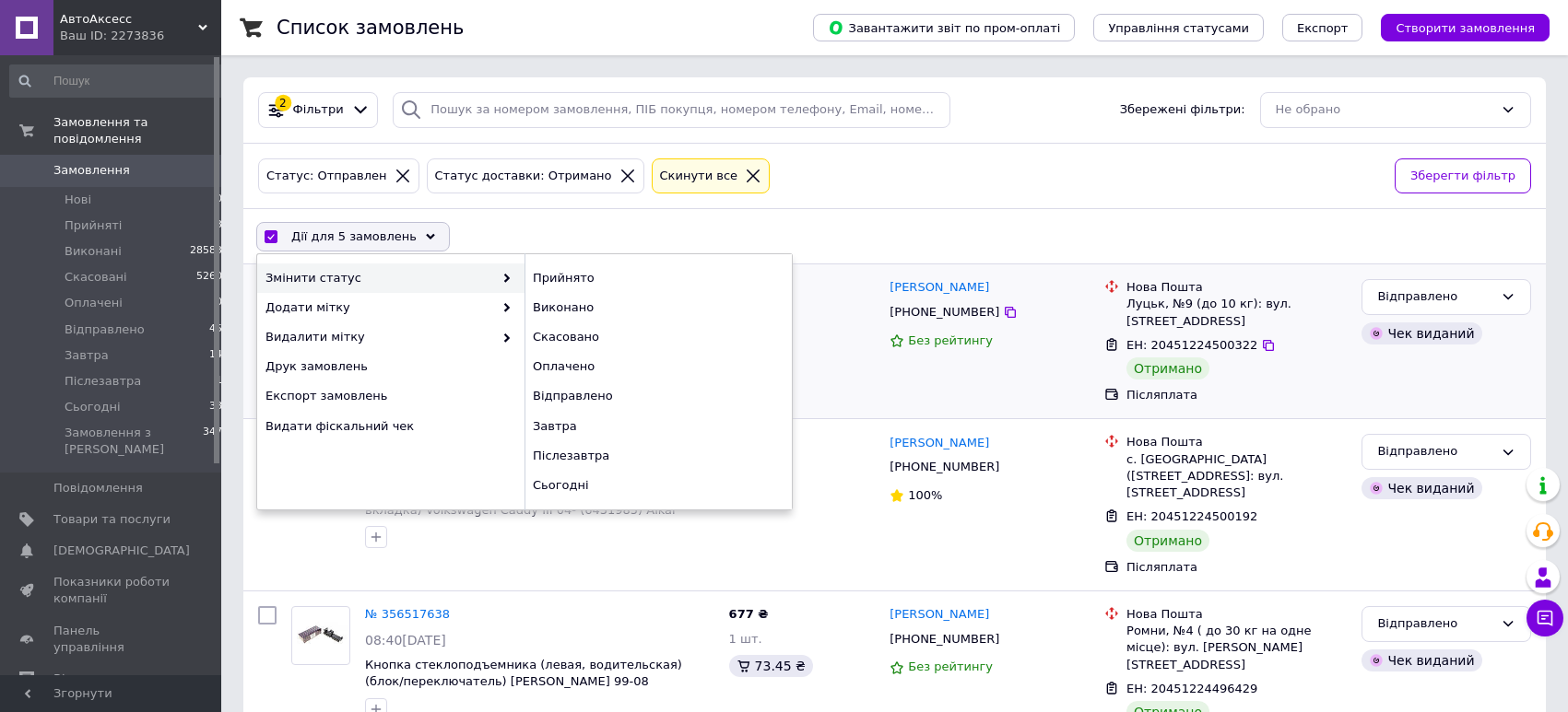
checkbox input "false"
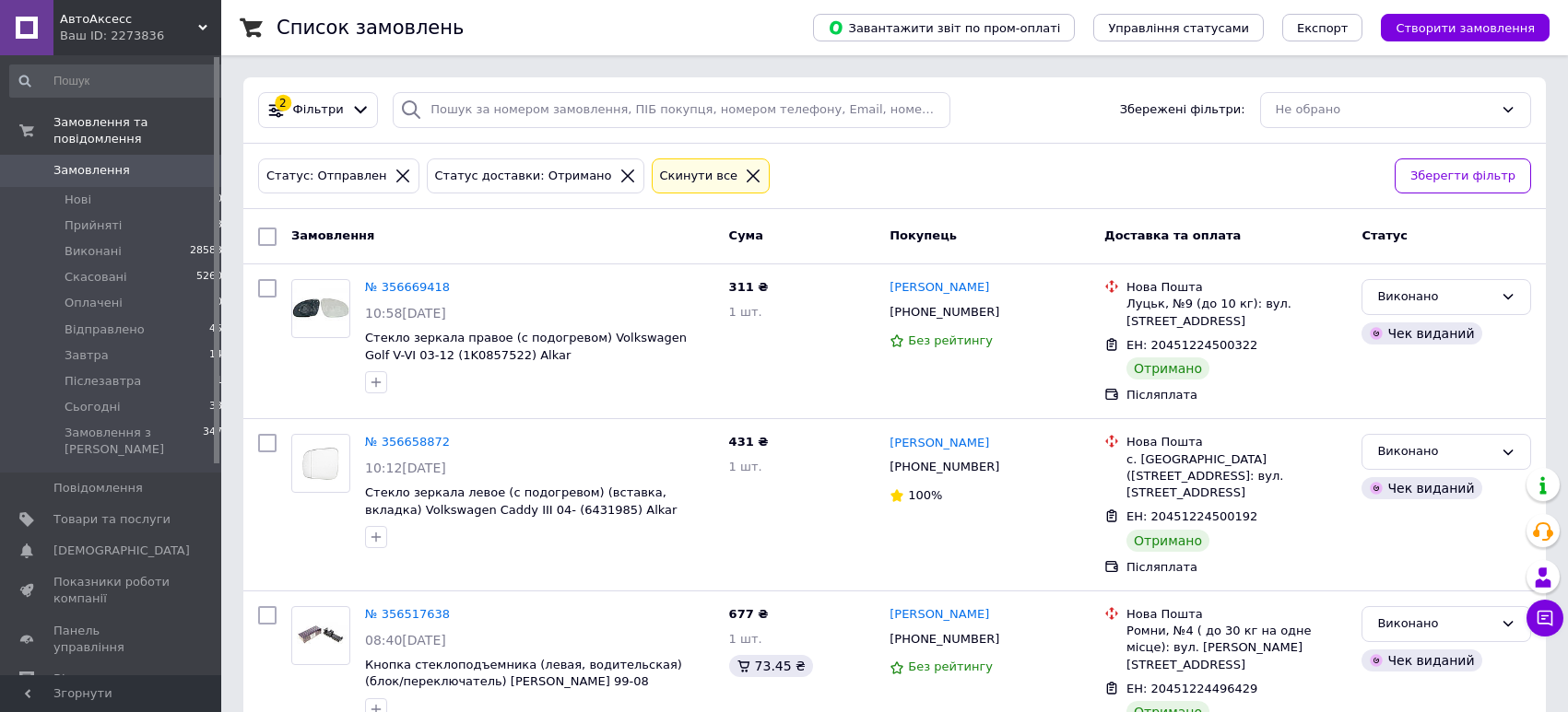
click at [747, 176] on icon at bounding box center [753, 176] width 12 height 12
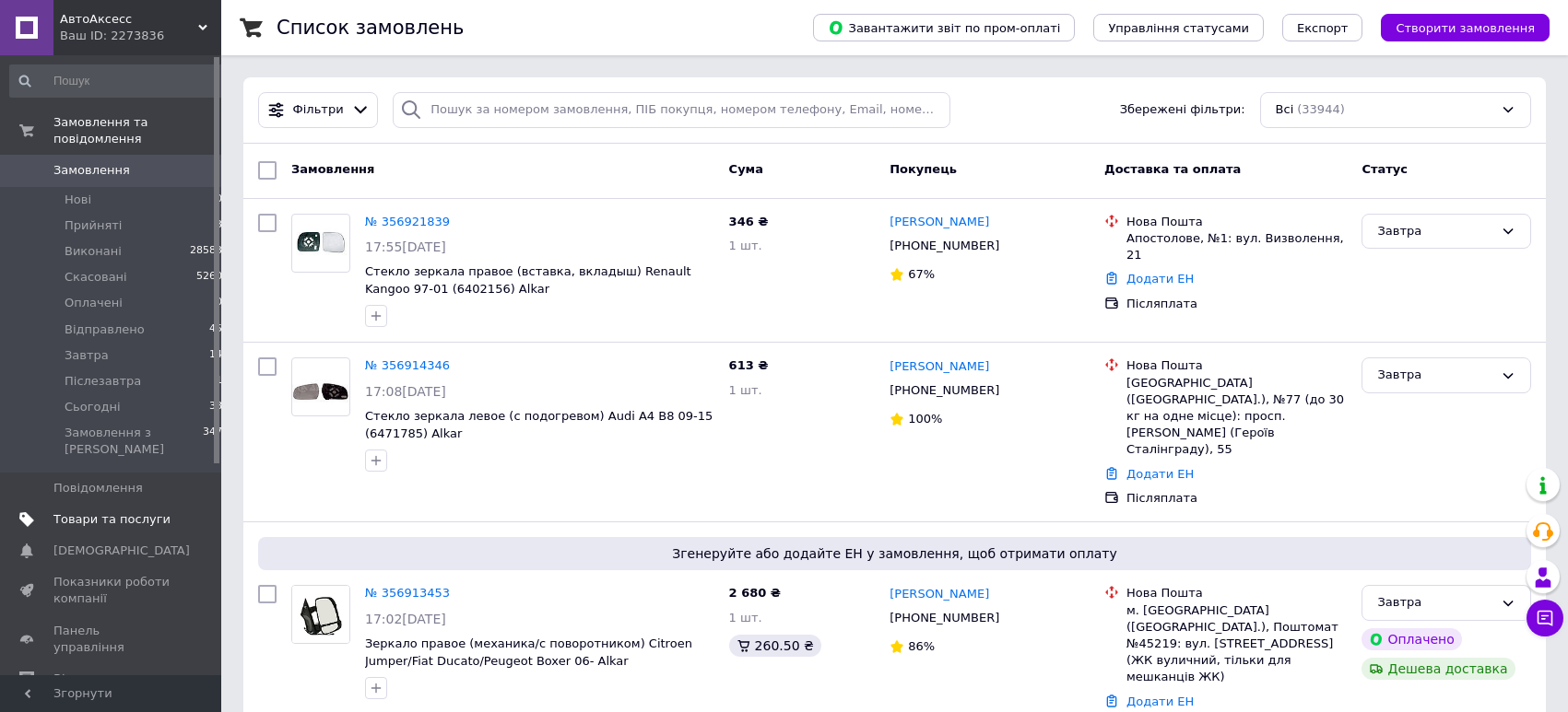
click at [150, 524] on span "Товари та послуги" at bounding box center [112, 519] width 117 height 16
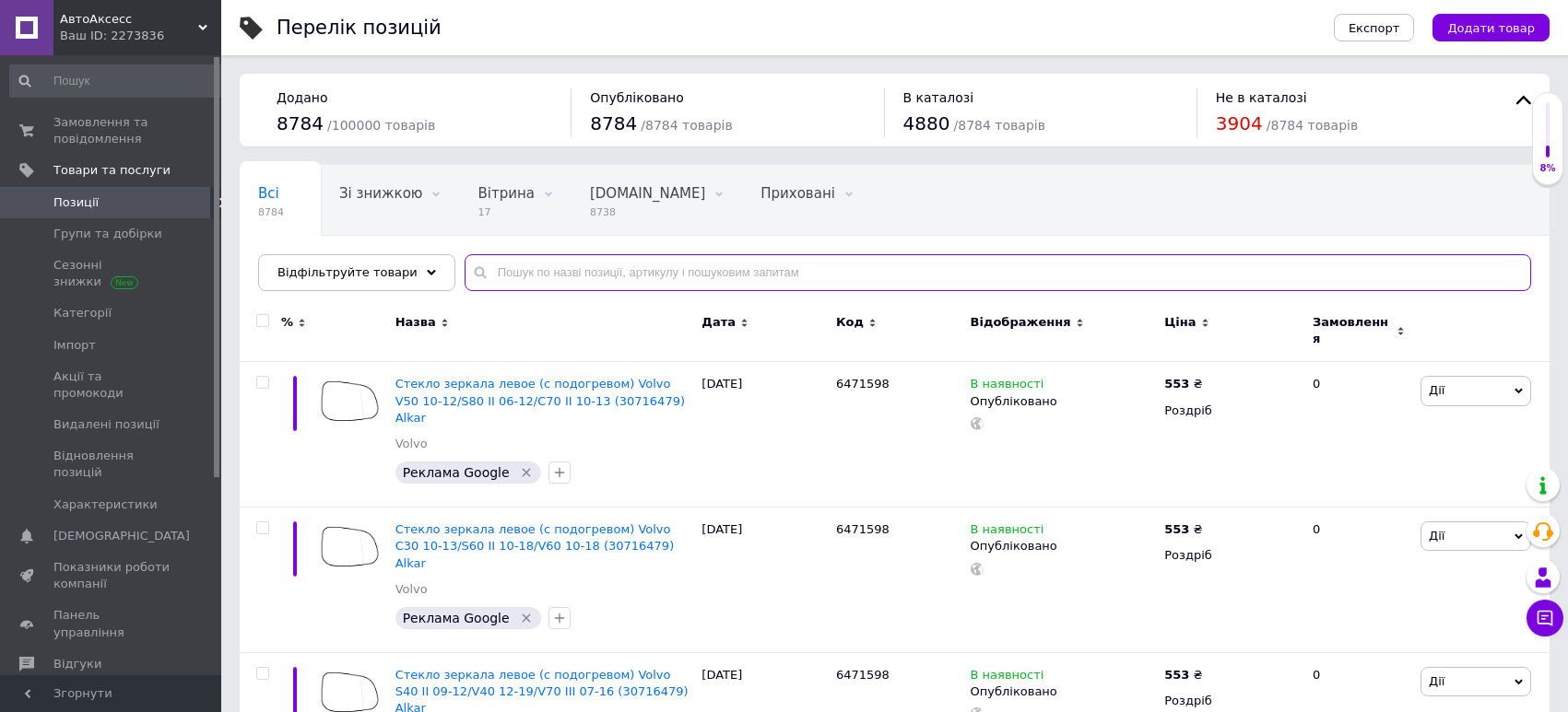
click at [663, 270] on input "text" at bounding box center [998, 273] width 1067 height 36
paste input "6471937"
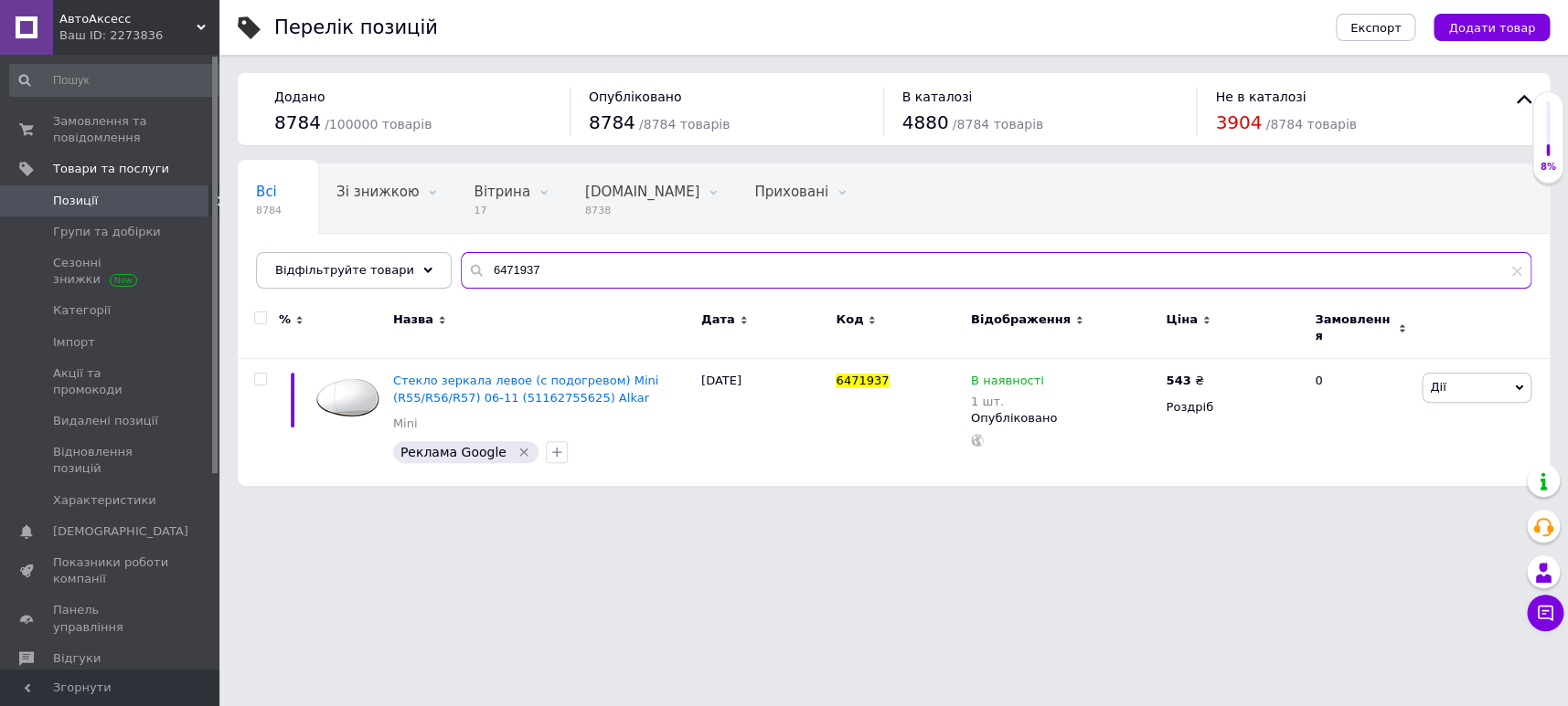
click at [686, 272] on input "6471937" at bounding box center [996, 270] width 1071 height 36
paste input "2376"
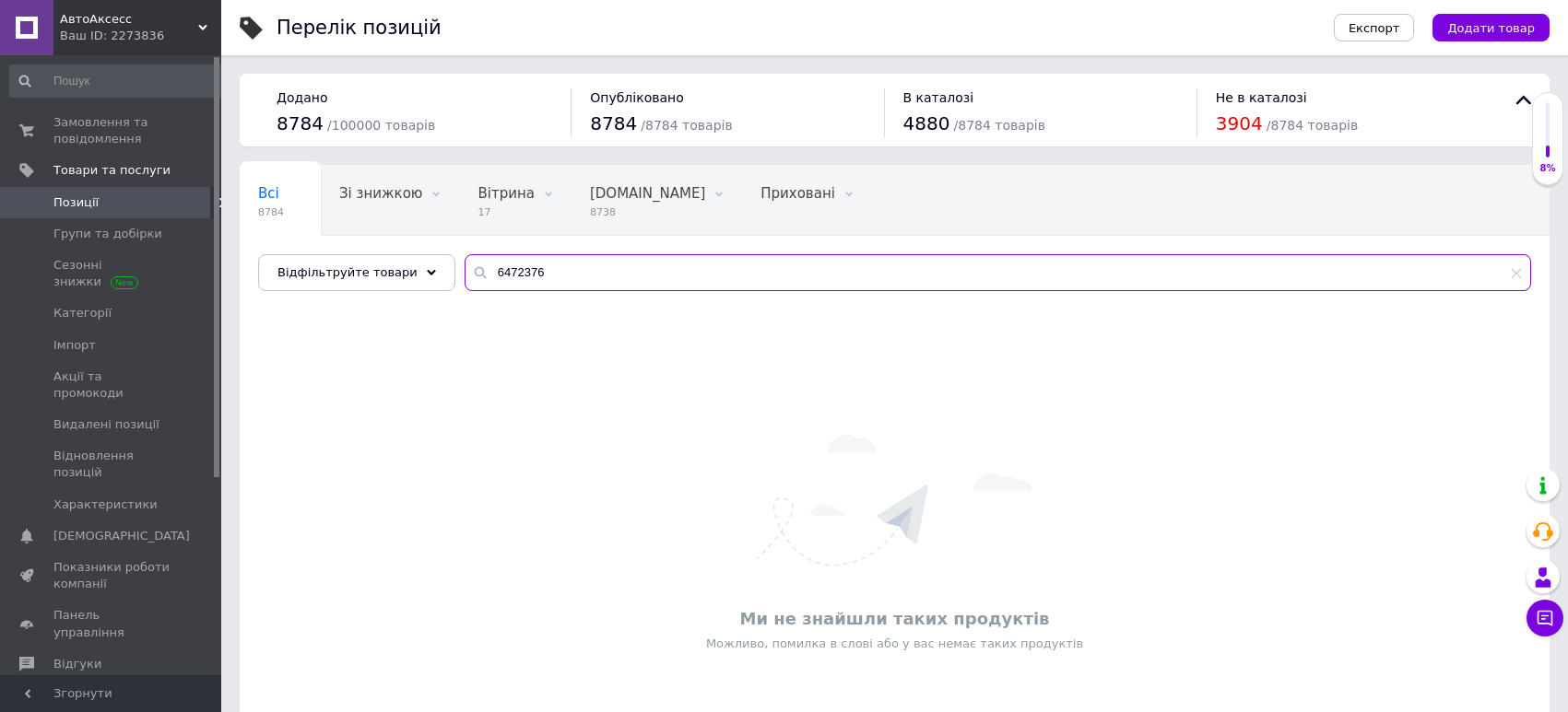
click at [644, 269] on input "6472376" at bounding box center [998, 273] width 1067 height 36
paste input "1597"
type input "6471597"
click at [107, 111] on link "Замовлення та повідомлення 0 0" at bounding box center [116, 131] width 233 height 48
